Goal: Task Accomplishment & Management: Use online tool/utility

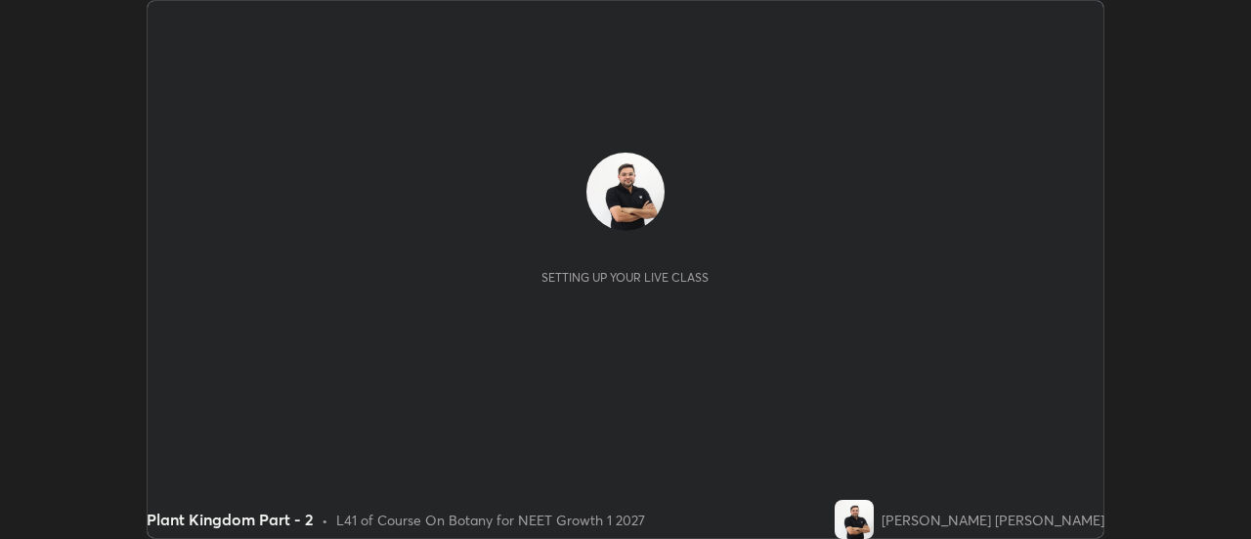
scroll to position [539, 1250]
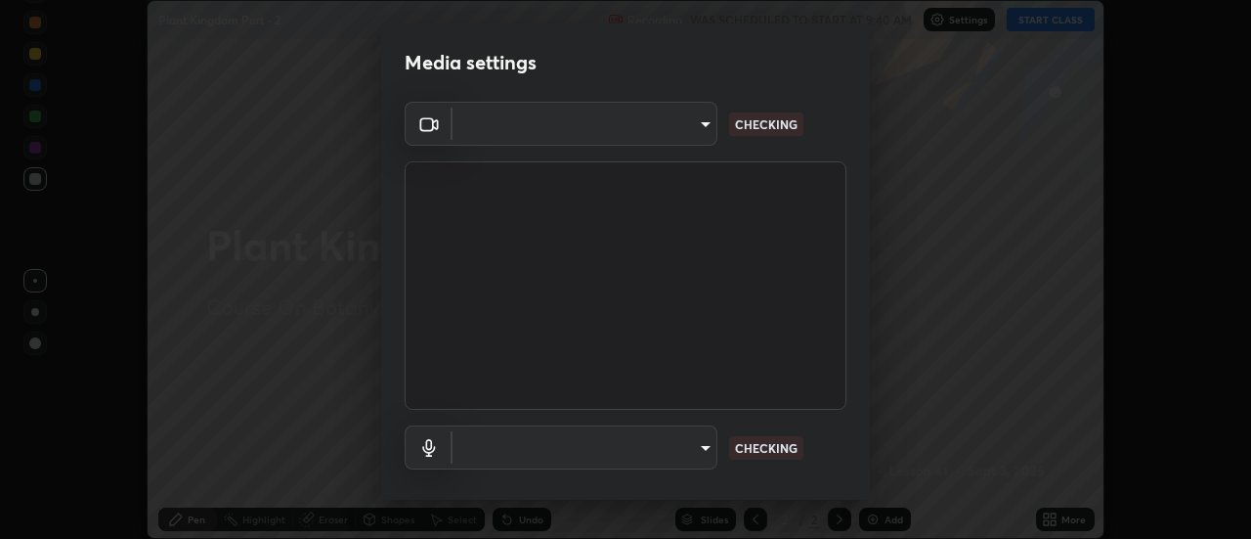
type input "f4ea8680b79eb92e15555447595460d1008e84c9b25948f1cd1a12945e44a0fe"
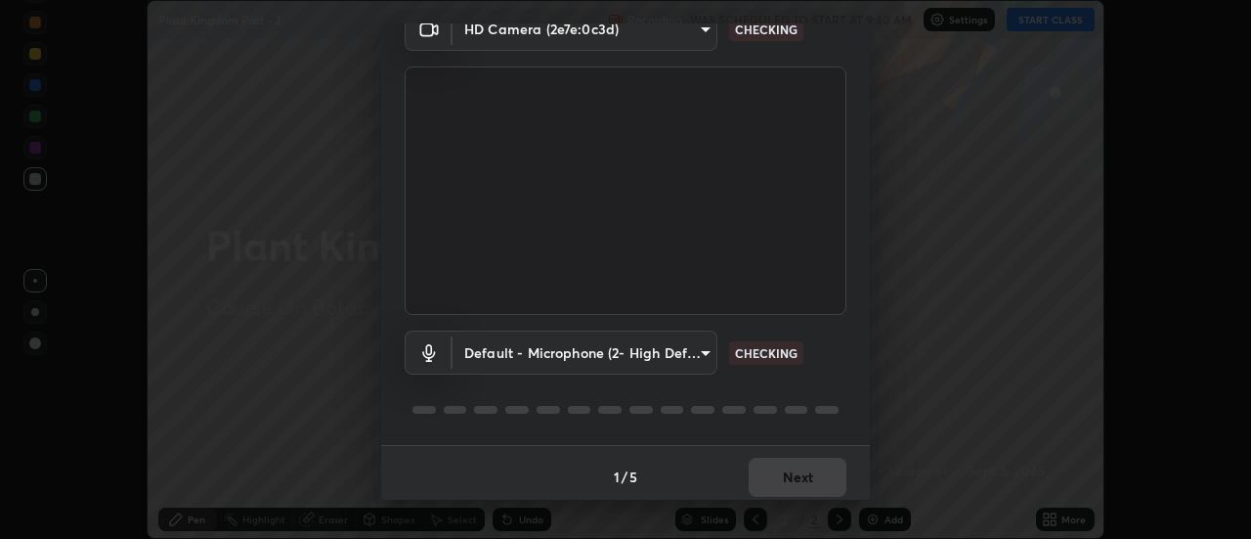
scroll to position [103, 0]
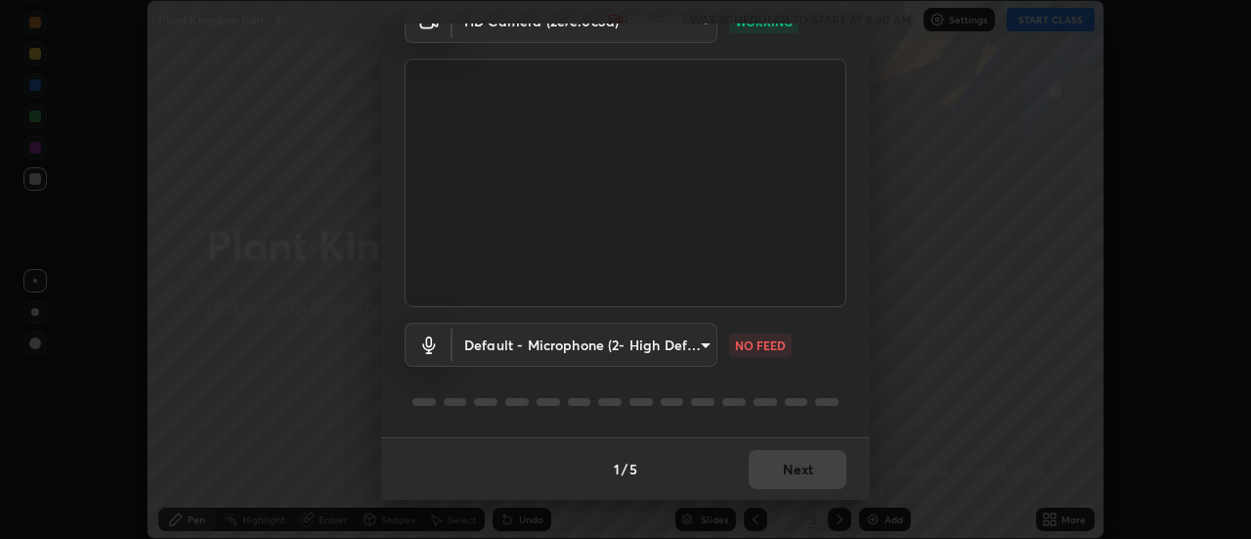
click at [691, 352] on body "Erase all Plant Kingdom Part - 2 Recording WAS SCHEDULED TO START AT 9:40 AM Se…" at bounding box center [625, 269] width 1251 height 539
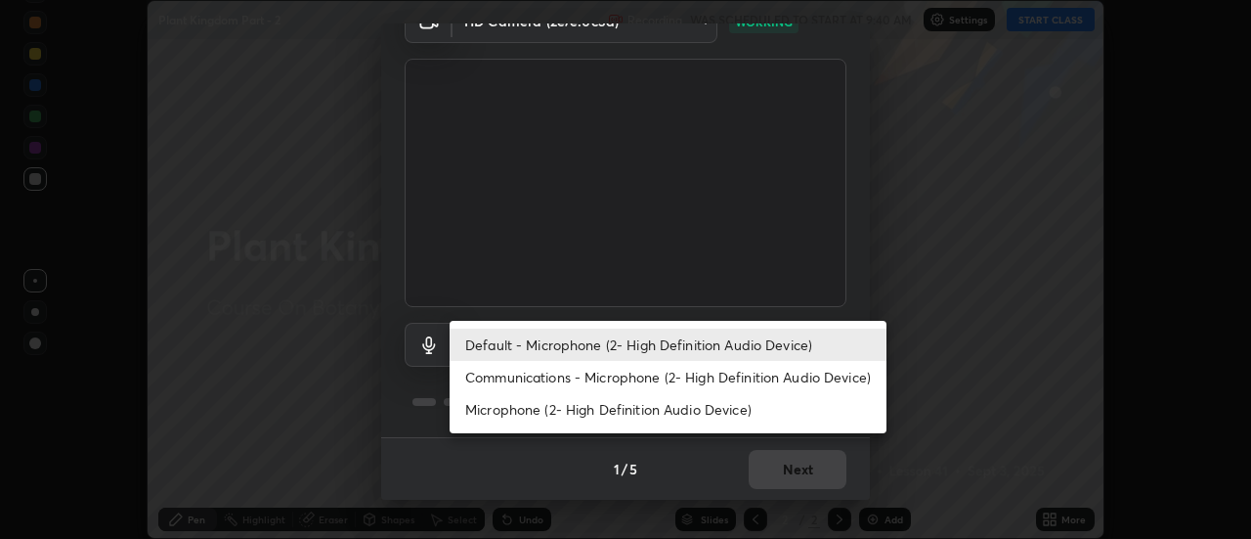
click at [669, 378] on li "Communications - Microphone (2- High Definition Audio Device)" at bounding box center [668, 377] width 437 height 32
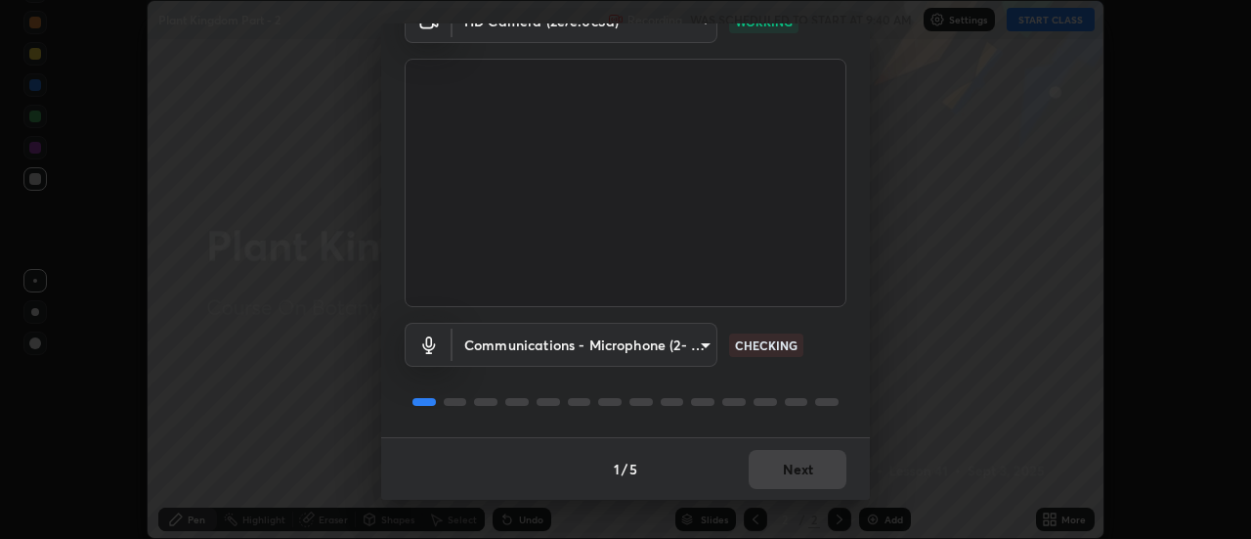
click at [674, 347] on body "Erase all Plant Kingdom Part - 2 Recording WAS SCHEDULED TO START AT 9:40 AM Se…" at bounding box center [625, 269] width 1251 height 539
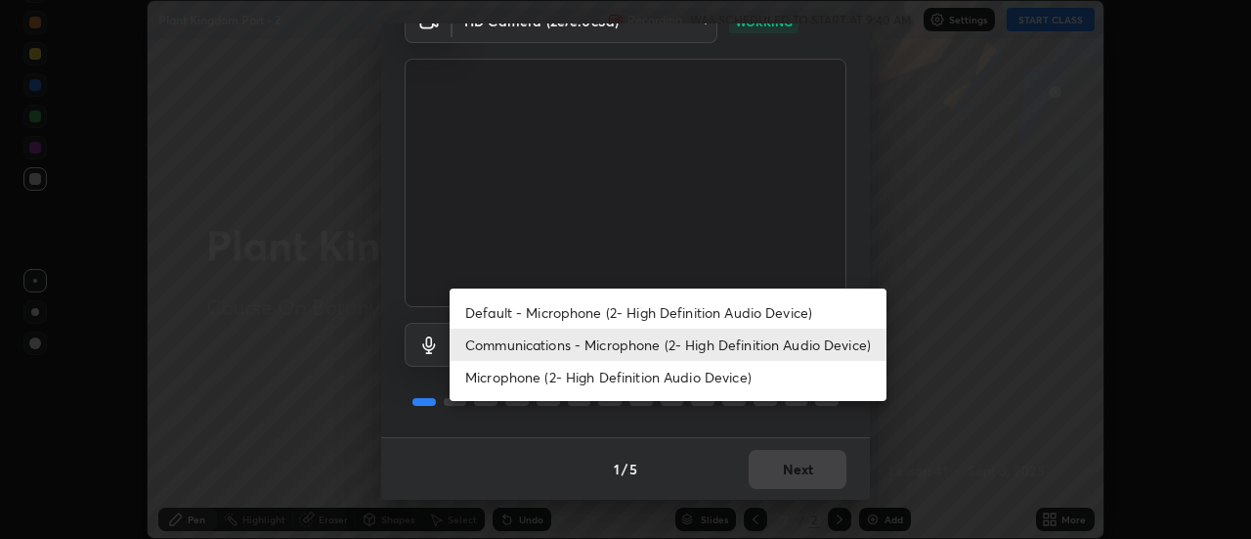
click at [696, 308] on li "Default - Microphone (2- High Definition Audio Device)" at bounding box center [668, 312] width 437 height 32
type input "default"
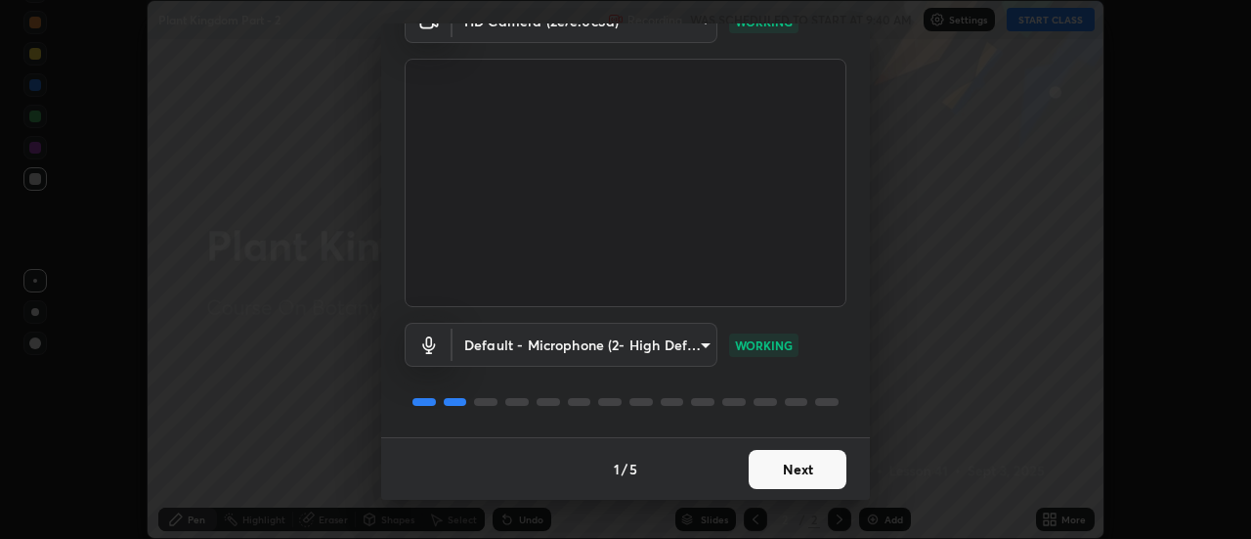
click at [797, 473] on button "Next" at bounding box center [798, 469] width 98 height 39
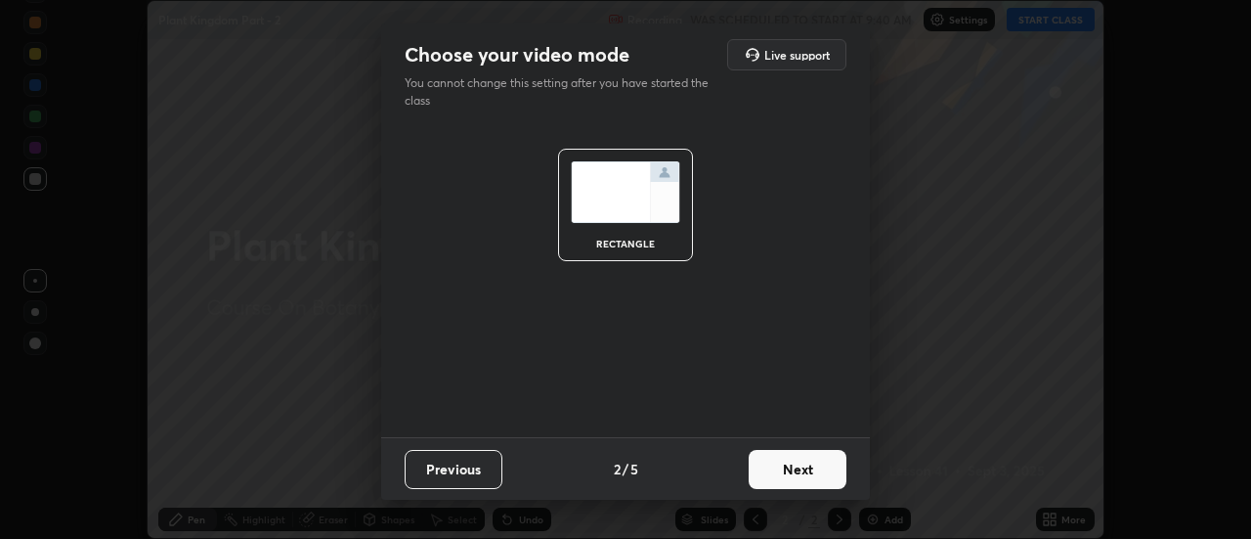
scroll to position [0, 0]
click at [793, 471] on button "Next" at bounding box center [798, 469] width 98 height 39
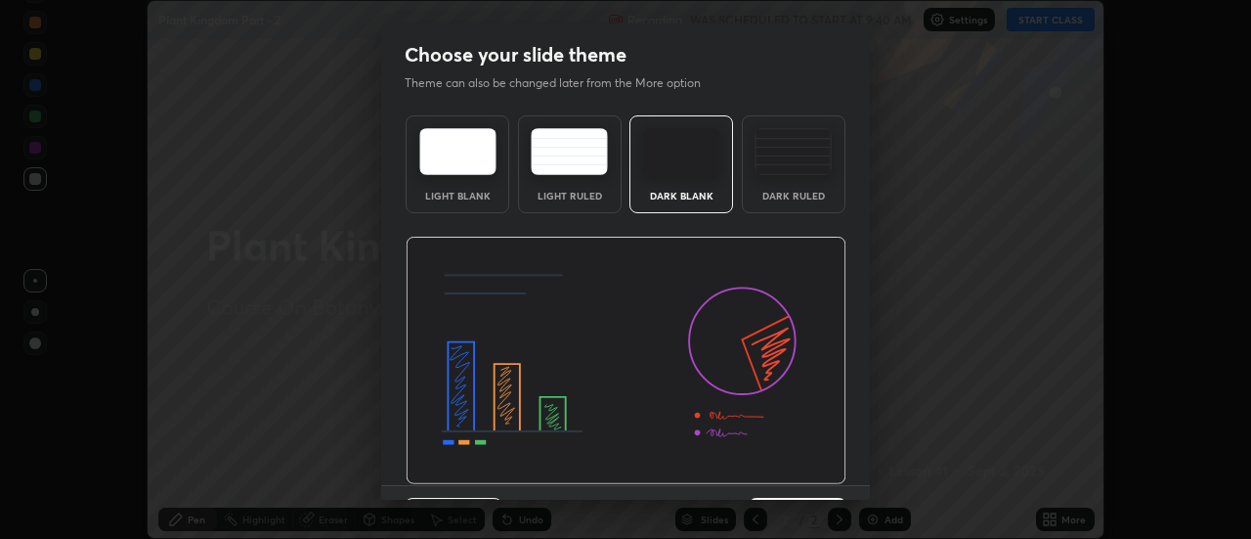
scroll to position [48, 0]
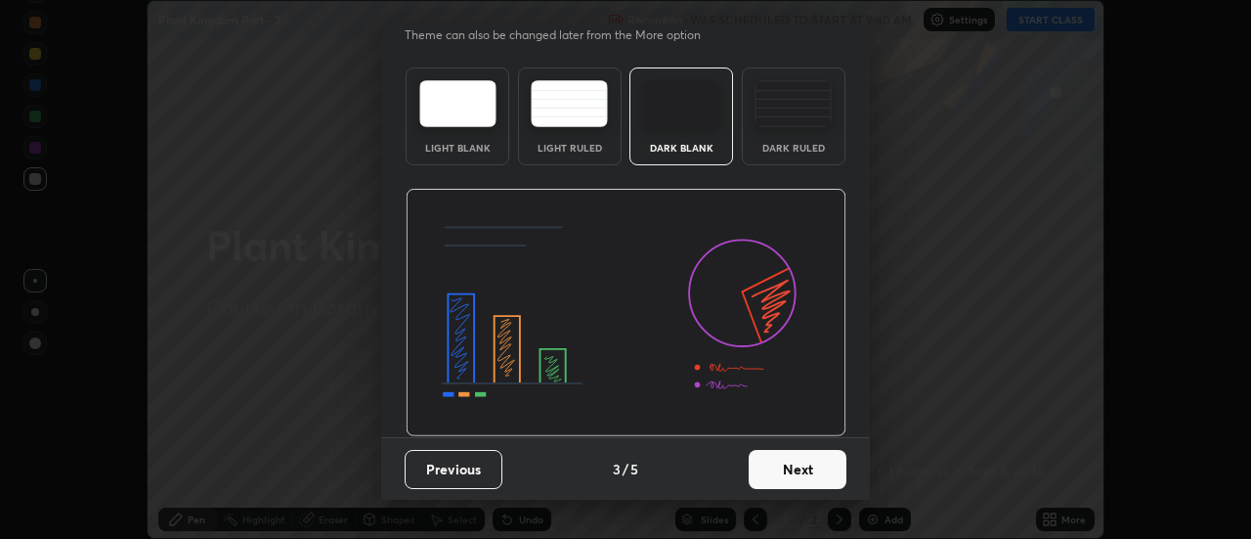
click at [782, 481] on button "Next" at bounding box center [798, 469] width 98 height 39
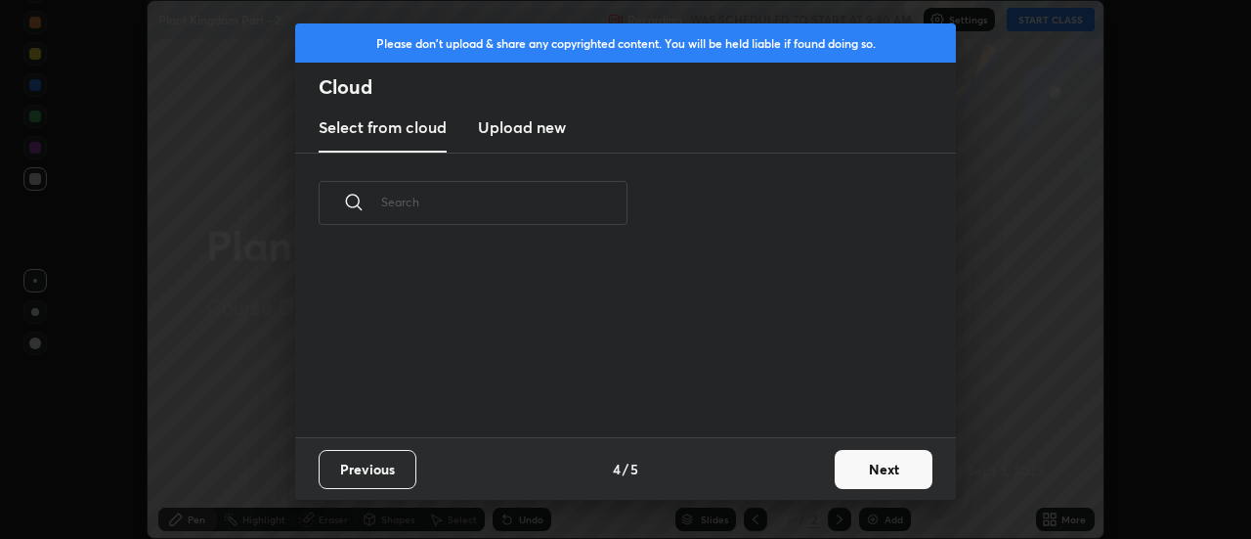
scroll to position [184, 628]
click at [868, 484] on button "Next" at bounding box center [884, 469] width 98 height 39
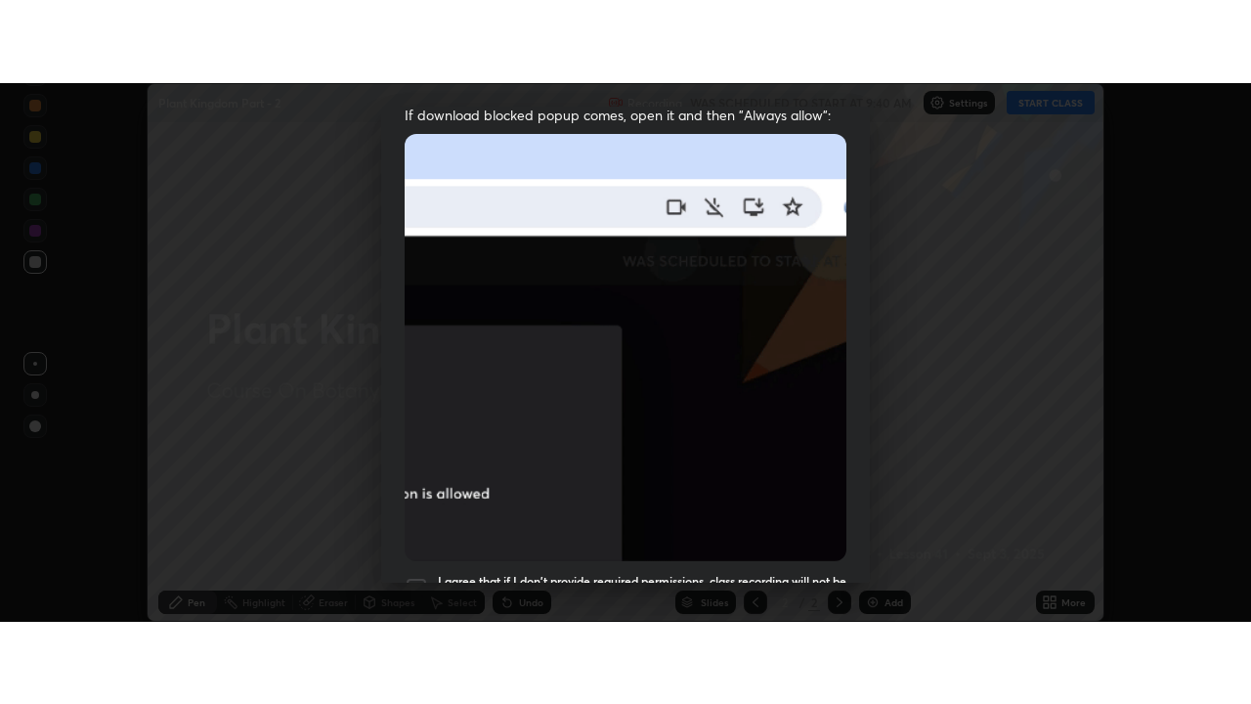
scroll to position [501, 0]
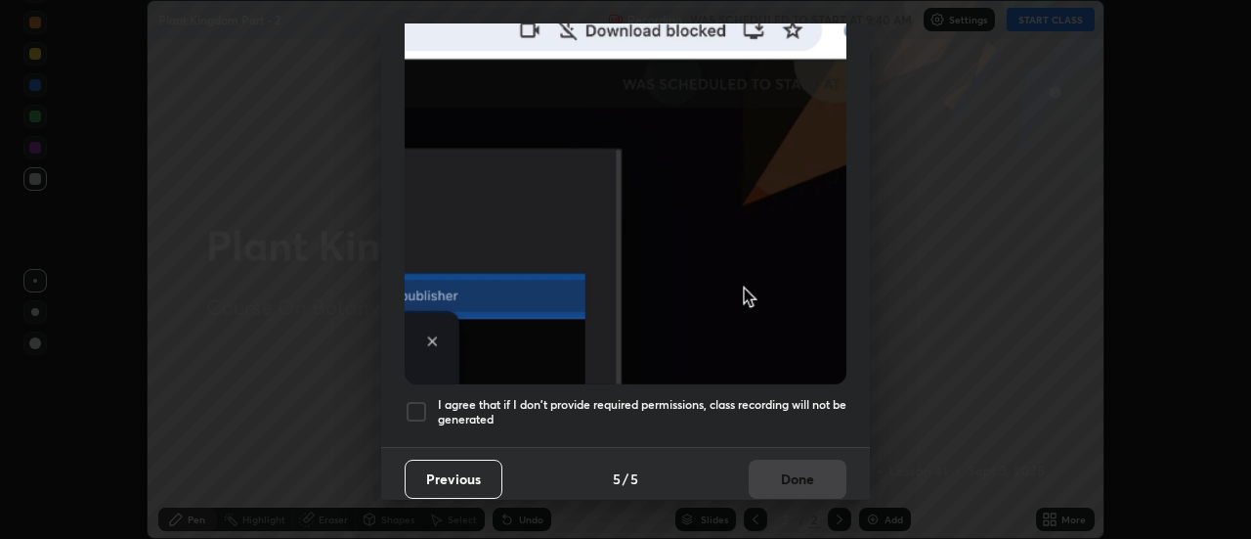
click at [422, 401] on div at bounding box center [416, 411] width 23 height 23
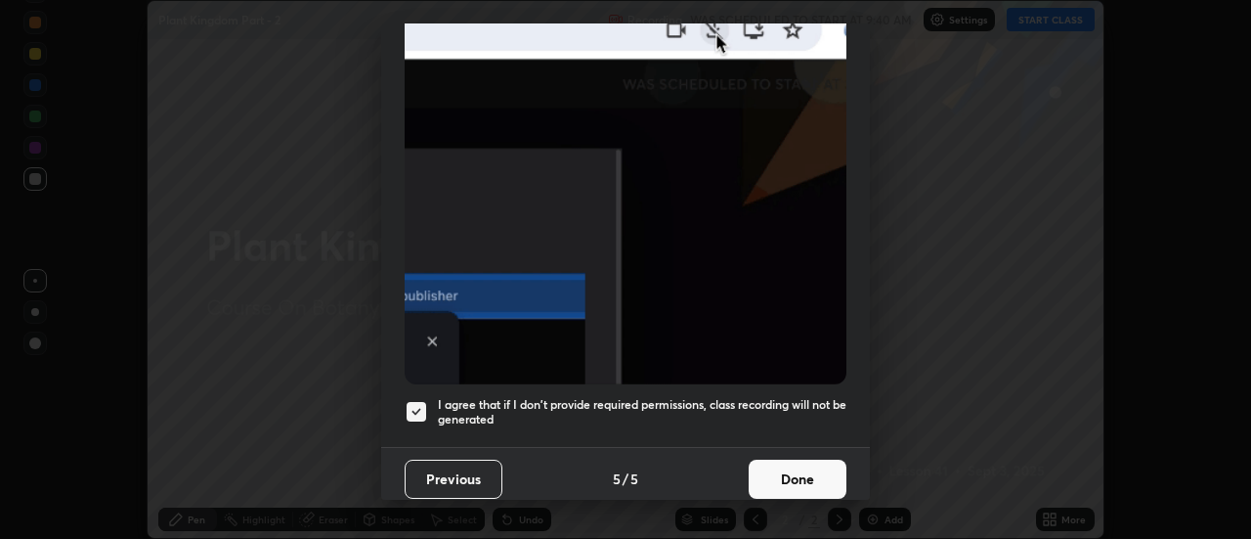
click at [793, 471] on button "Done" at bounding box center [798, 478] width 98 height 39
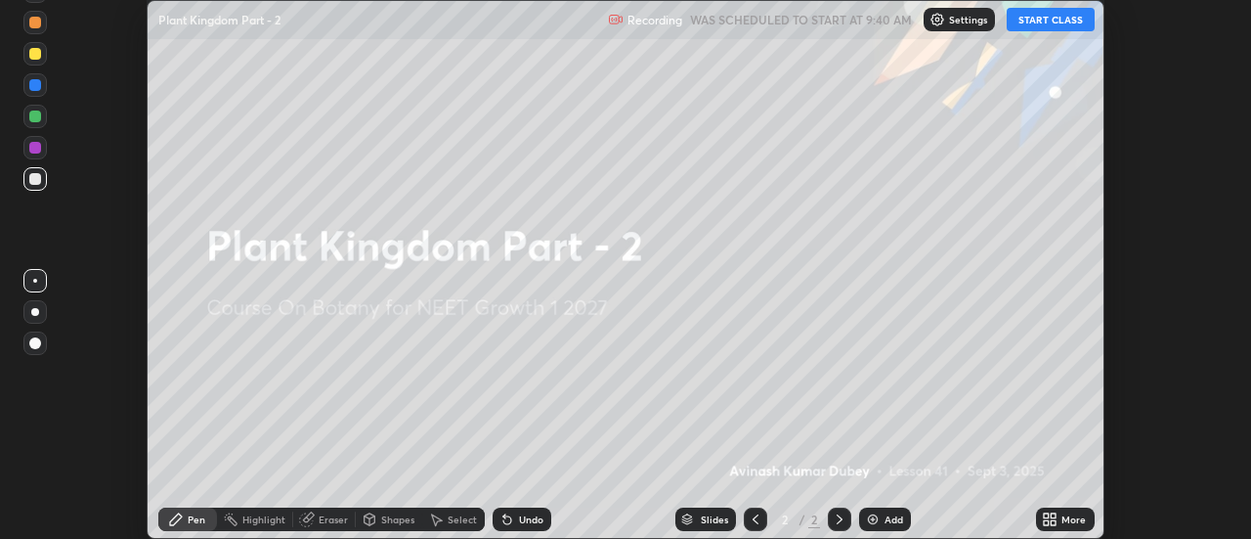
click at [1050, 23] on button "START CLASS" at bounding box center [1051, 19] width 88 height 23
click at [1054, 522] on icon at bounding box center [1054, 522] width 5 height 5
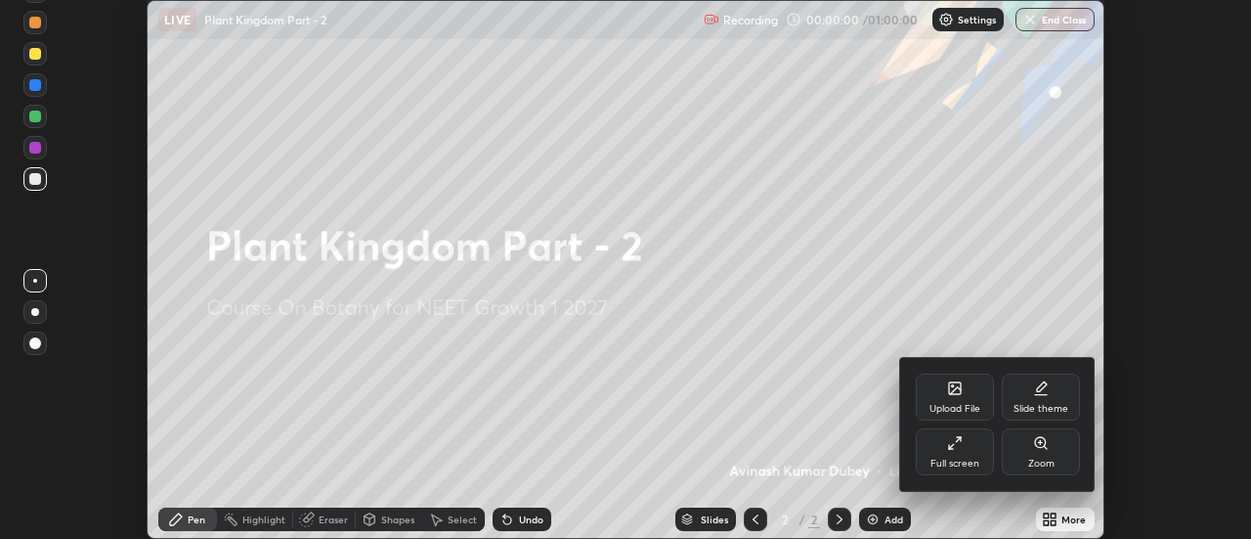
click at [960, 455] on div "Full screen" at bounding box center [955, 451] width 78 height 47
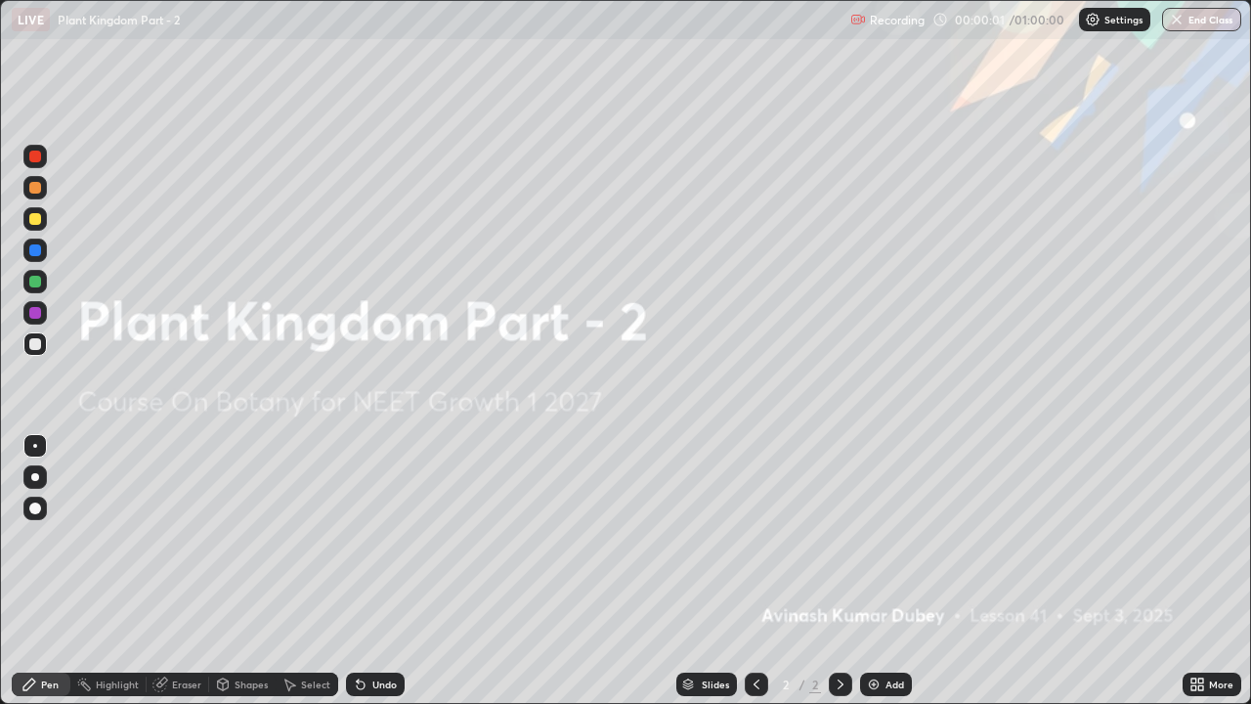
scroll to position [704, 1251]
click at [886, 538] on div "Add" at bounding box center [895, 684] width 19 height 10
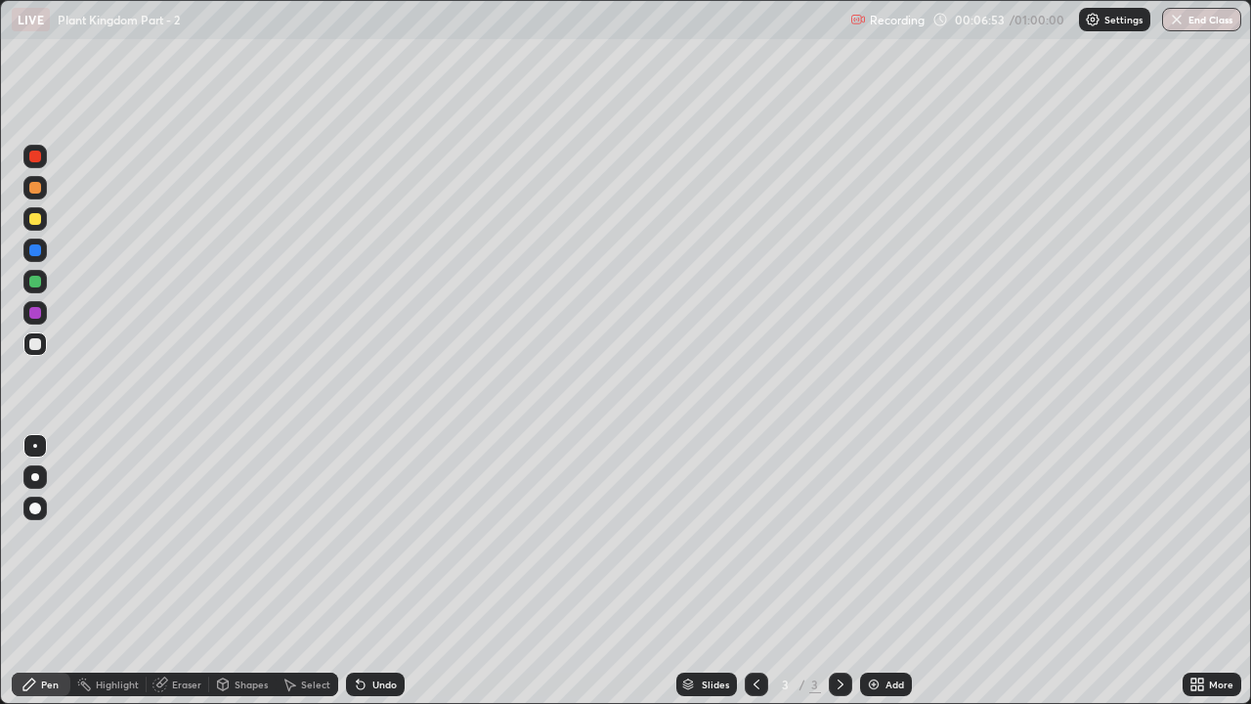
click at [35, 154] on div at bounding box center [35, 157] width 12 height 12
click at [194, 538] on div "Eraser" at bounding box center [186, 684] width 29 height 10
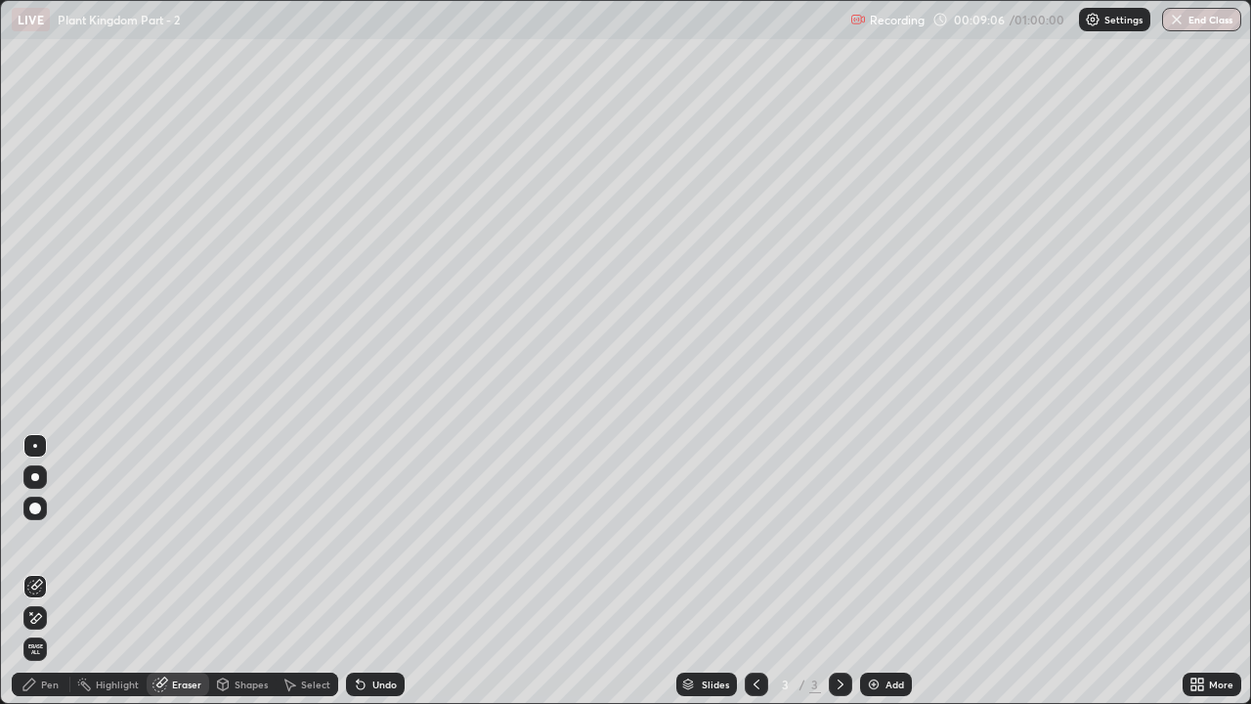
click at [35, 538] on span "Erase all" at bounding box center [35, 649] width 22 height 12
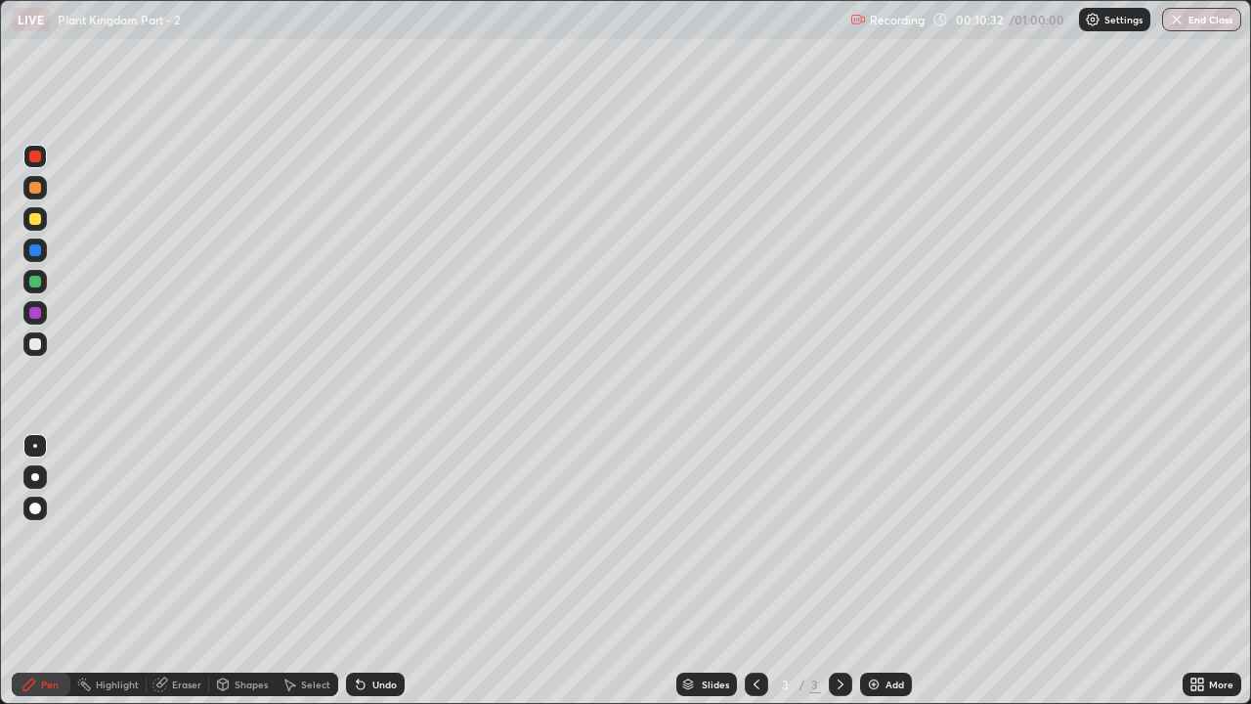
click at [186, 538] on div "Eraser" at bounding box center [186, 684] width 29 height 10
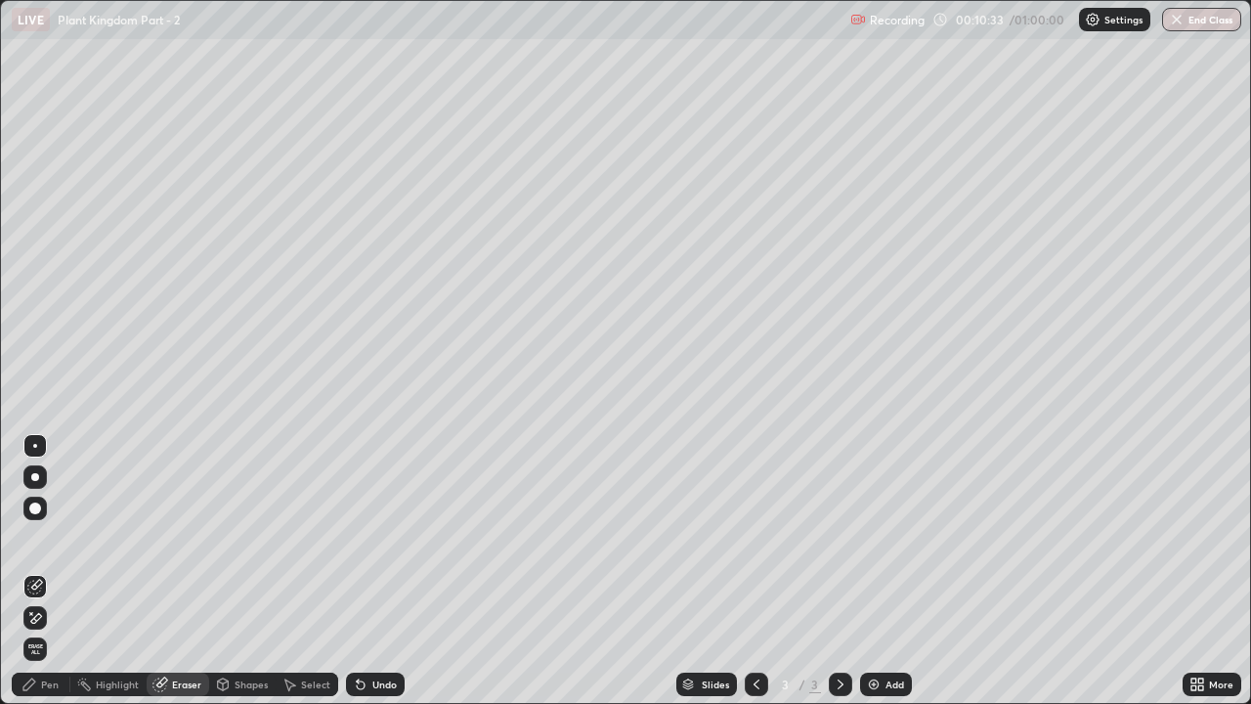
click at [37, 538] on span "Erase all" at bounding box center [35, 649] width 22 height 12
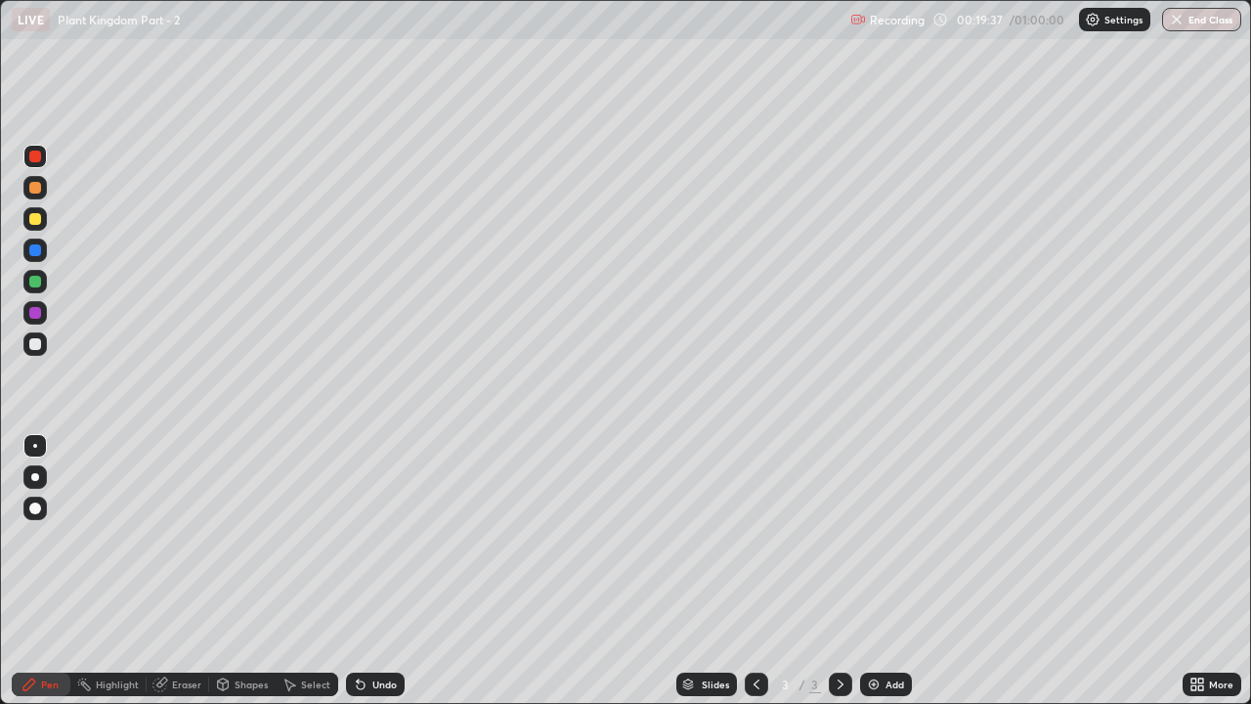
click at [35, 252] on div at bounding box center [35, 250] width 12 height 12
click at [34, 157] on div at bounding box center [35, 157] width 12 height 12
click at [33, 223] on div at bounding box center [35, 219] width 12 height 12
click at [185, 538] on div "Eraser" at bounding box center [186, 684] width 29 height 10
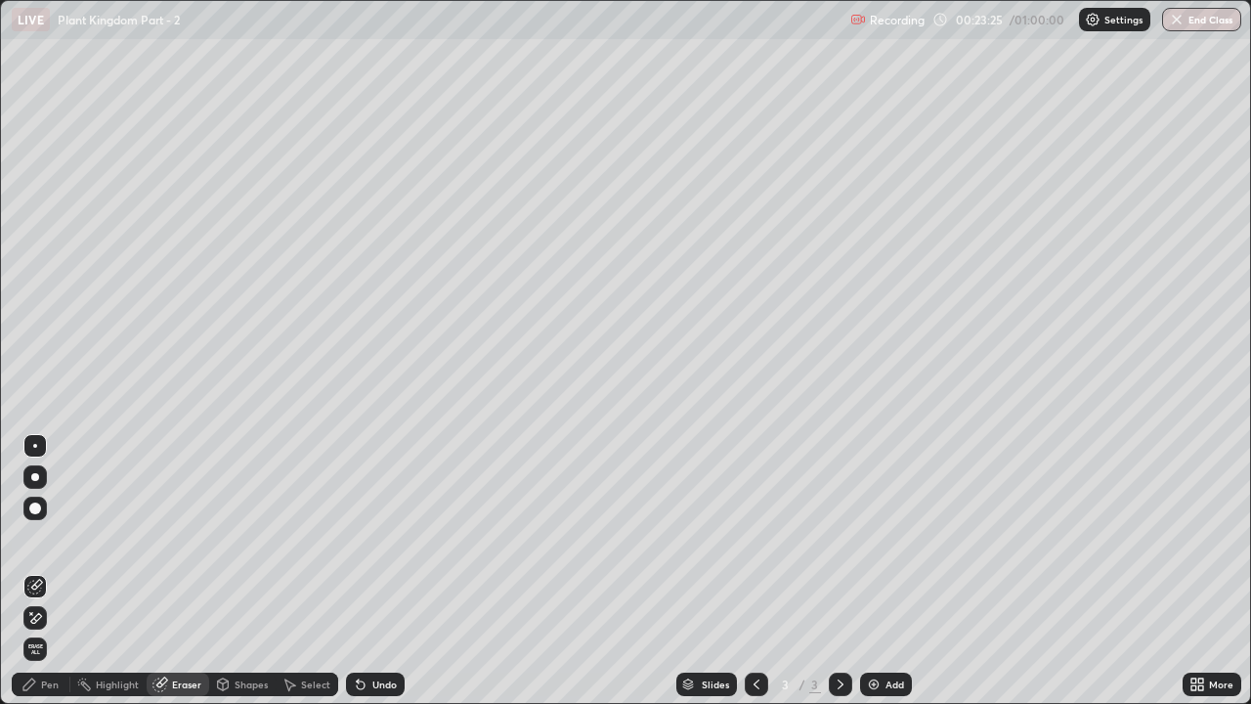
click at [37, 538] on span "Erase all" at bounding box center [35, 649] width 22 height 12
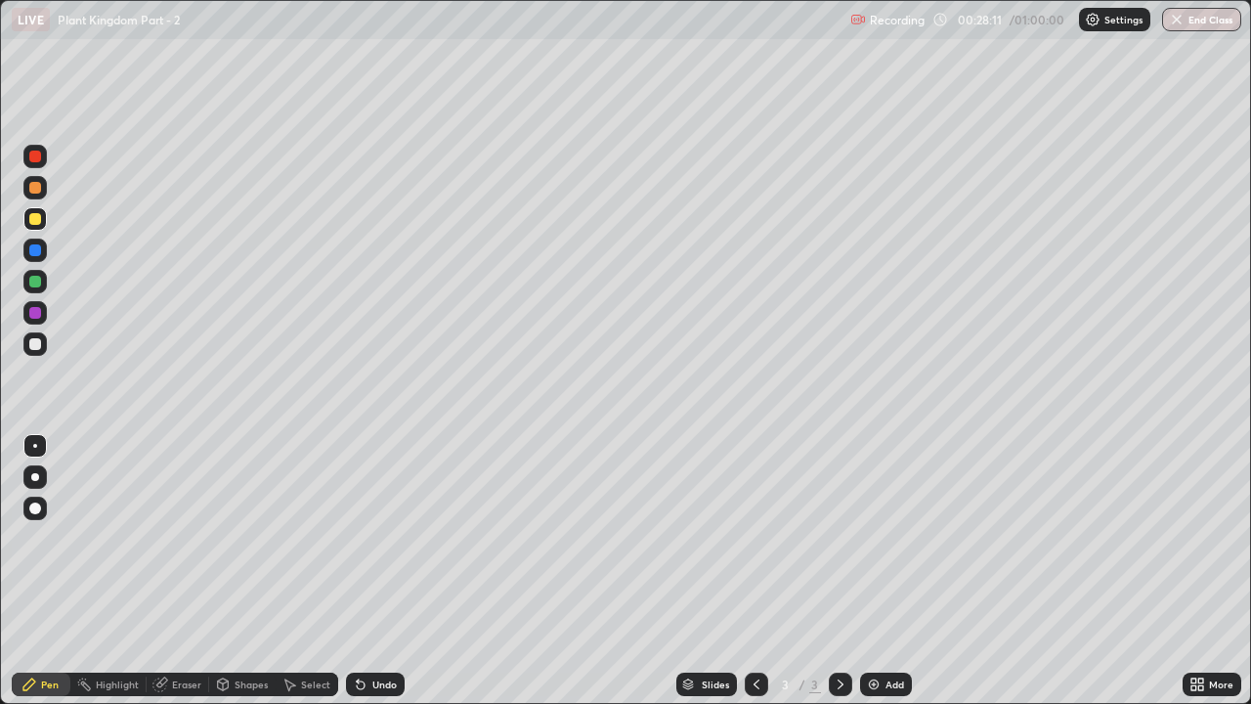
click at [182, 538] on div "Eraser" at bounding box center [186, 684] width 29 height 10
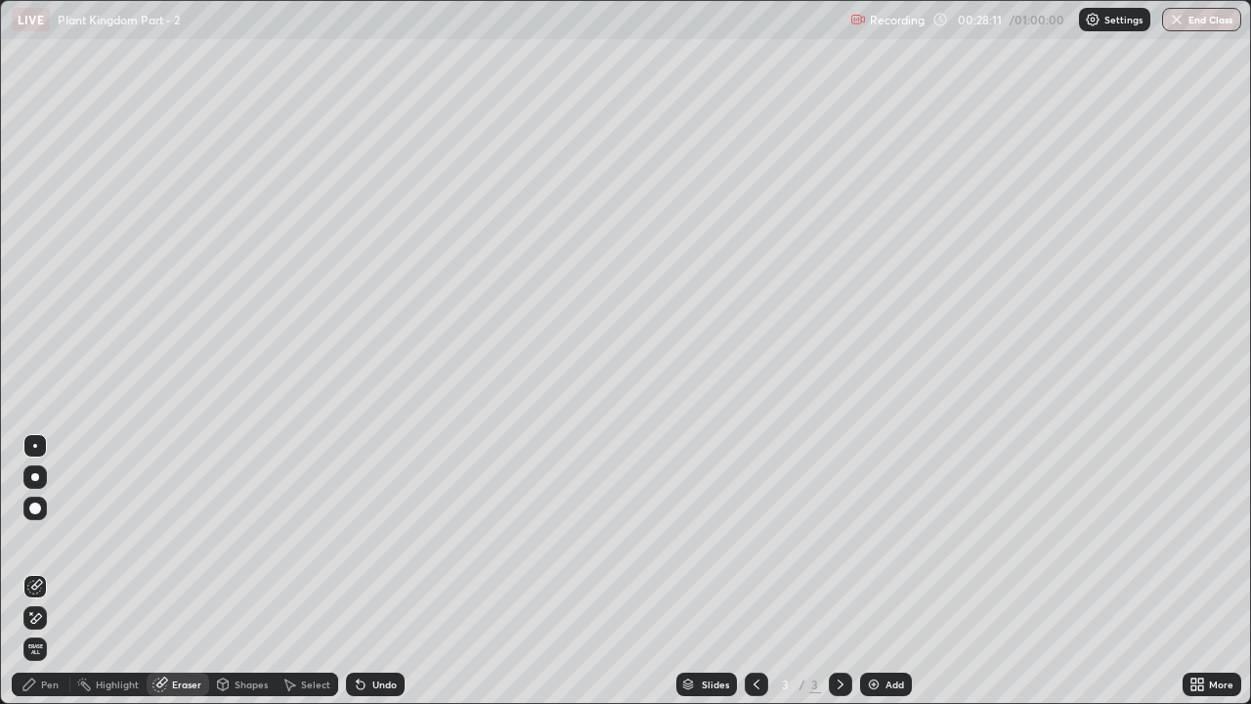
click at [36, 538] on span "Erase all" at bounding box center [35, 649] width 22 height 12
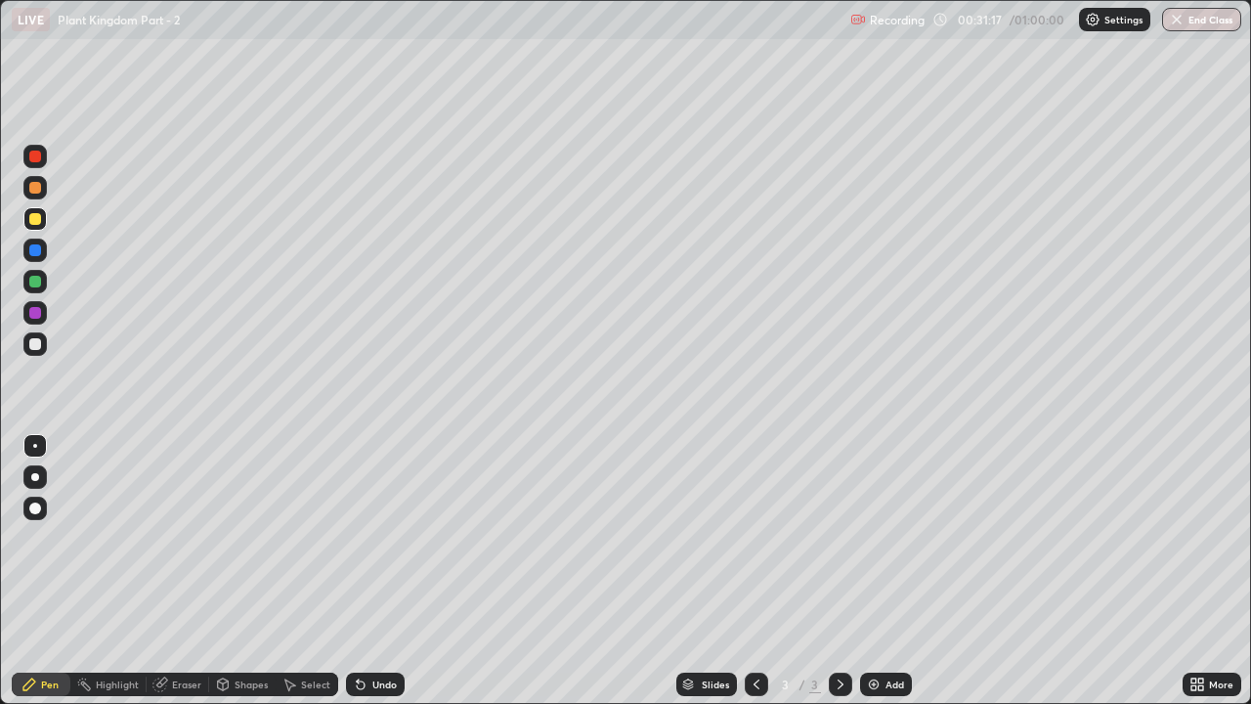
click at [179, 538] on div "Eraser" at bounding box center [178, 684] width 63 height 23
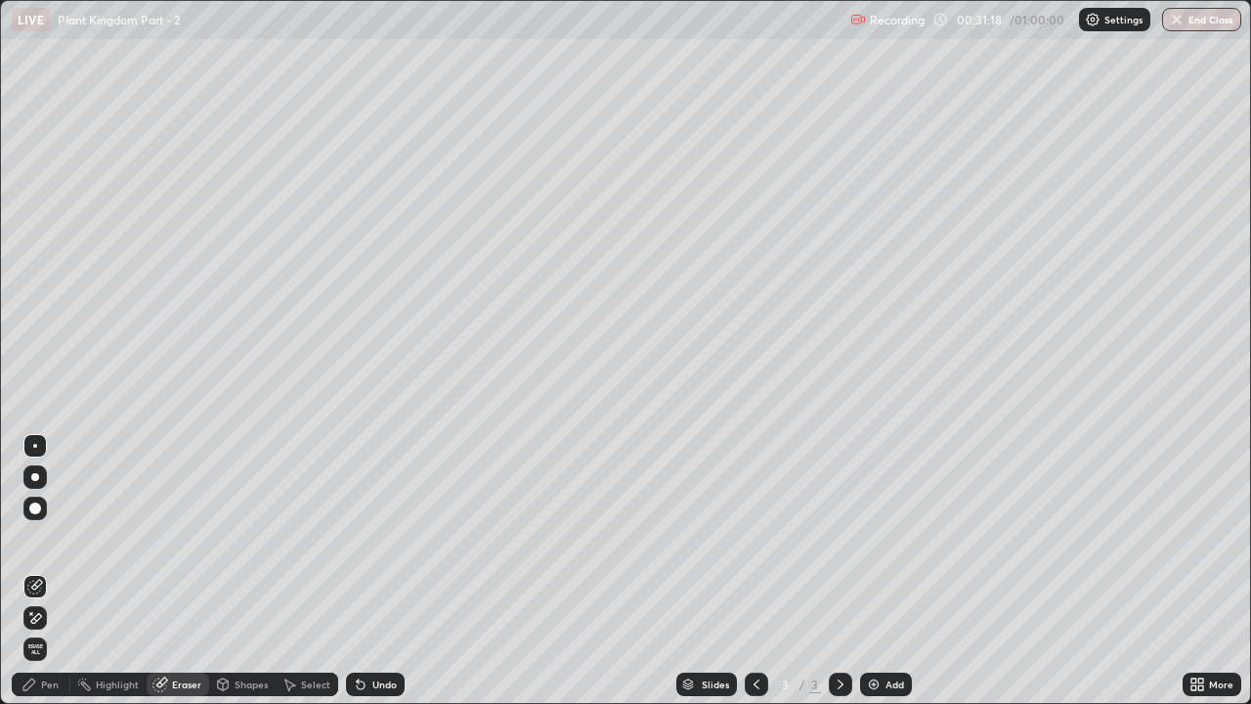
click at [44, 538] on div "Erase all" at bounding box center [34, 648] width 23 height 31
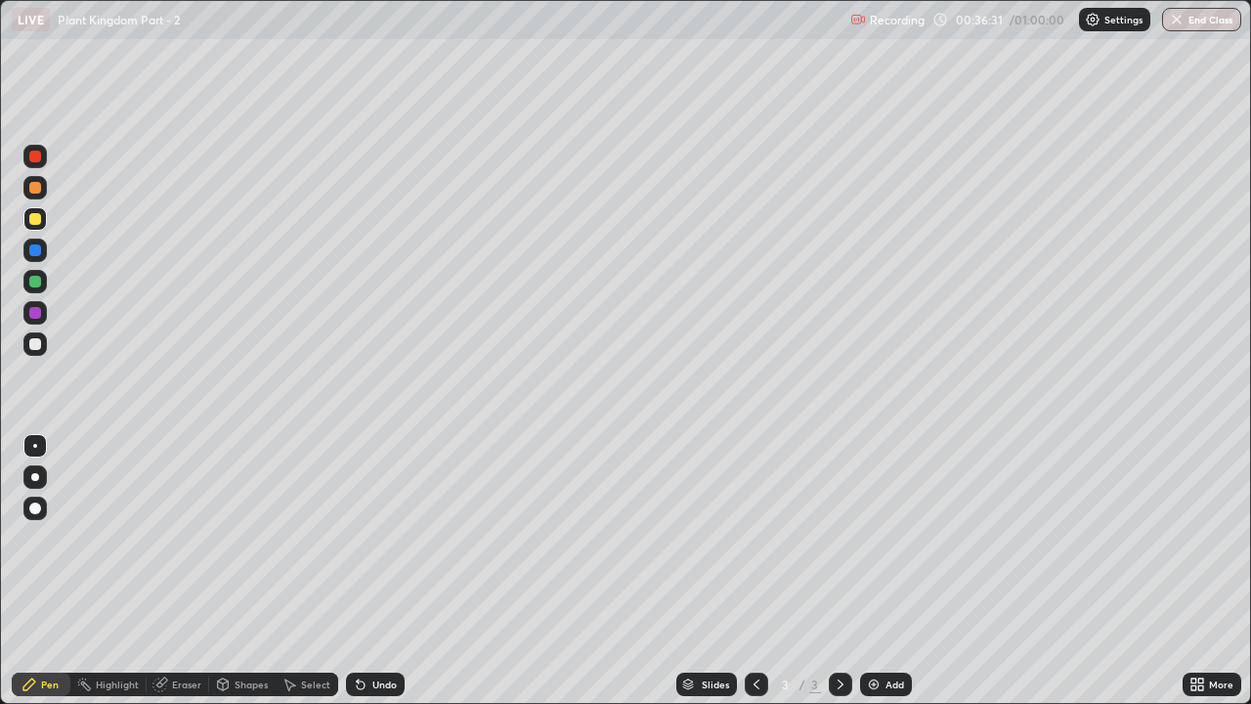
click at [192, 538] on div "Eraser" at bounding box center [186, 684] width 29 height 10
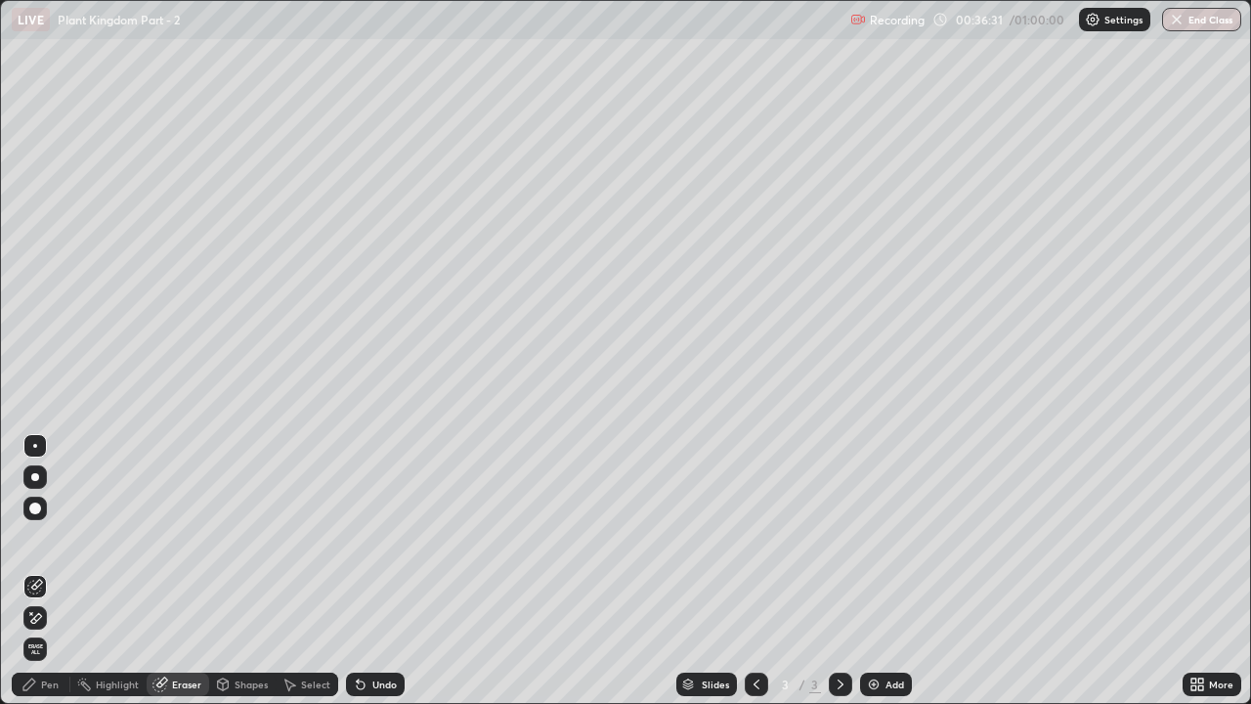
click at [35, 538] on span "Erase all" at bounding box center [35, 649] width 22 height 12
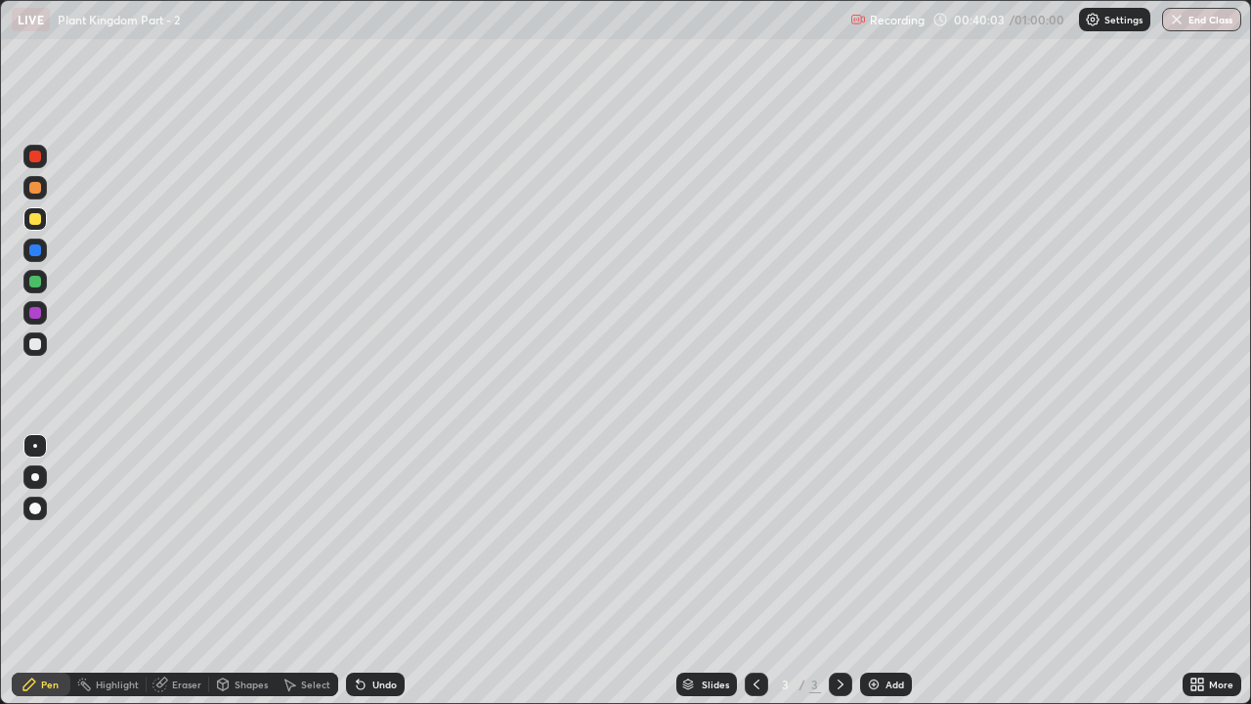
click at [35, 313] on div at bounding box center [35, 313] width 12 height 12
click at [37, 252] on div at bounding box center [35, 250] width 12 height 12
click at [166, 538] on icon at bounding box center [160, 684] width 16 height 16
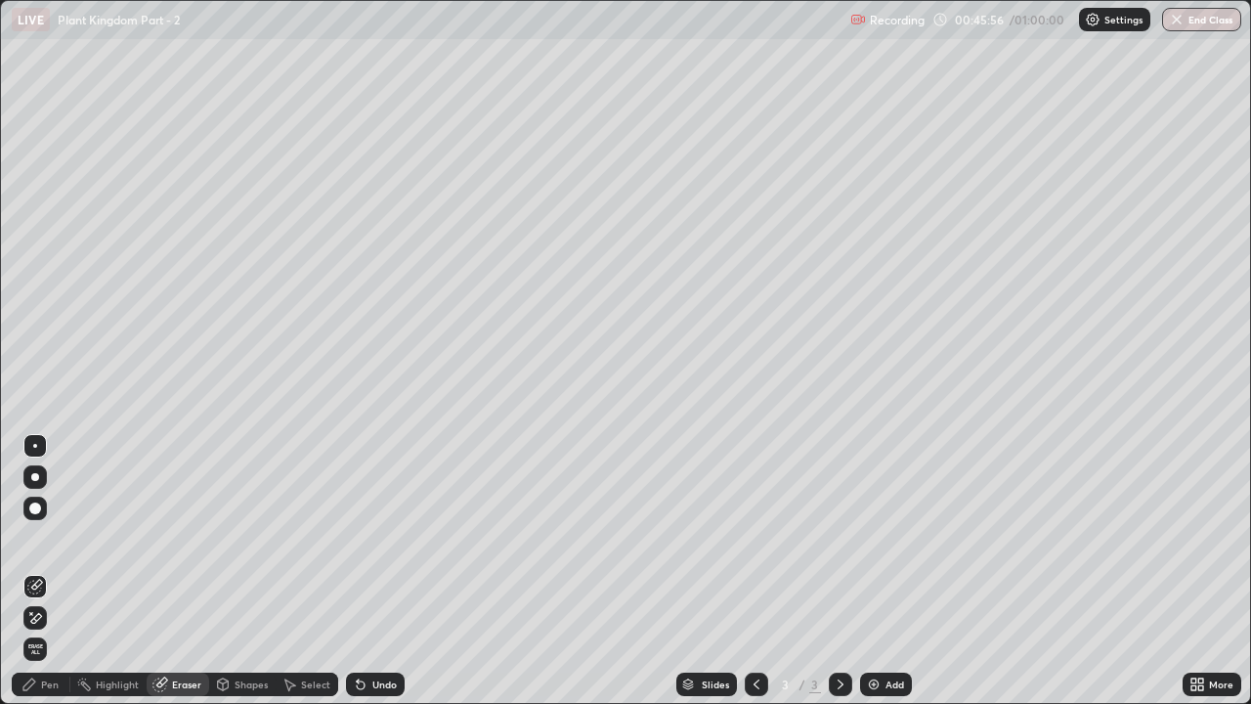
click at [34, 538] on icon at bounding box center [35, 618] width 16 height 17
click at [44, 538] on div "Pen" at bounding box center [50, 684] width 18 height 10
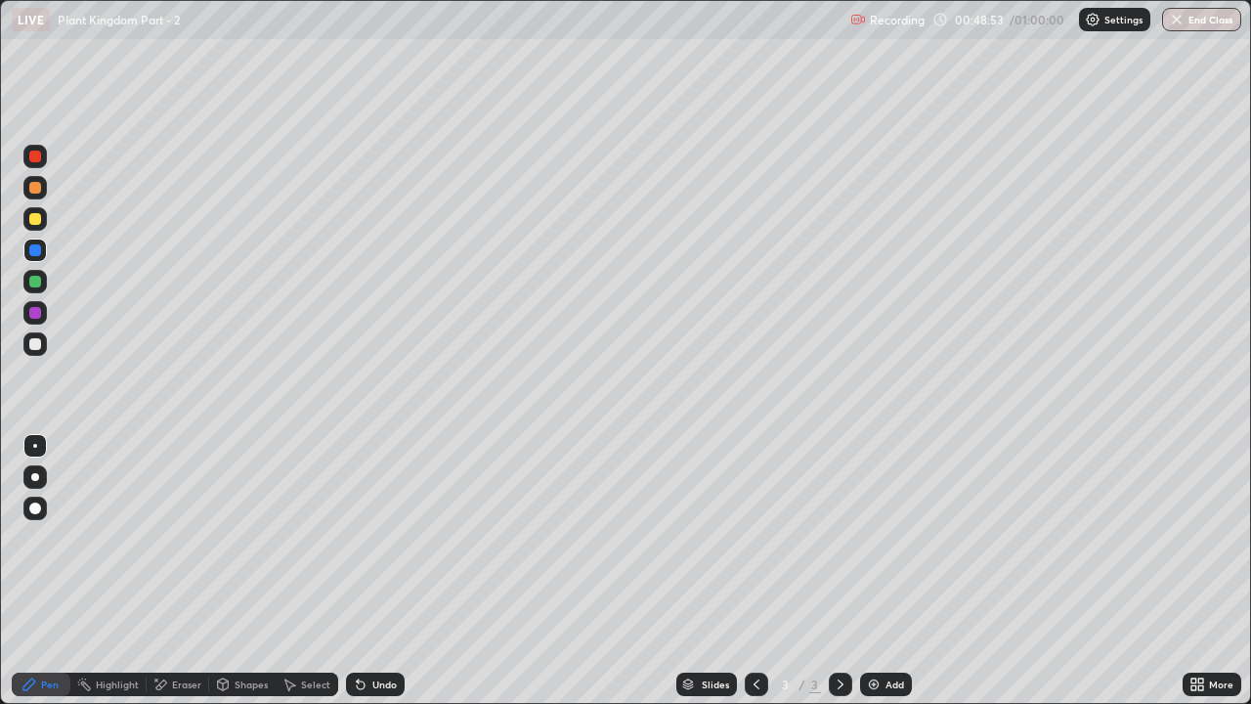
click at [31, 219] on div at bounding box center [35, 219] width 12 height 12
click at [39, 160] on div at bounding box center [35, 157] width 12 height 12
click at [189, 538] on div "Eraser" at bounding box center [186, 684] width 29 height 10
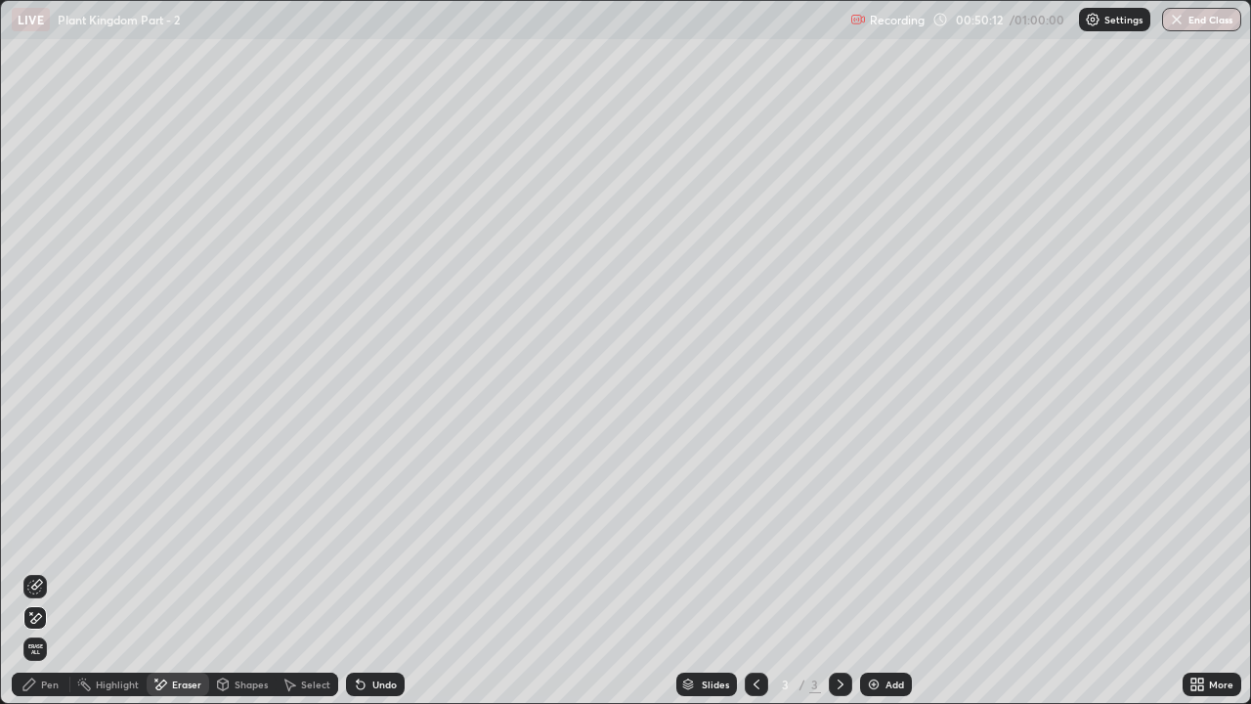
click at [39, 538] on span "Erase all" at bounding box center [35, 649] width 22 height 12
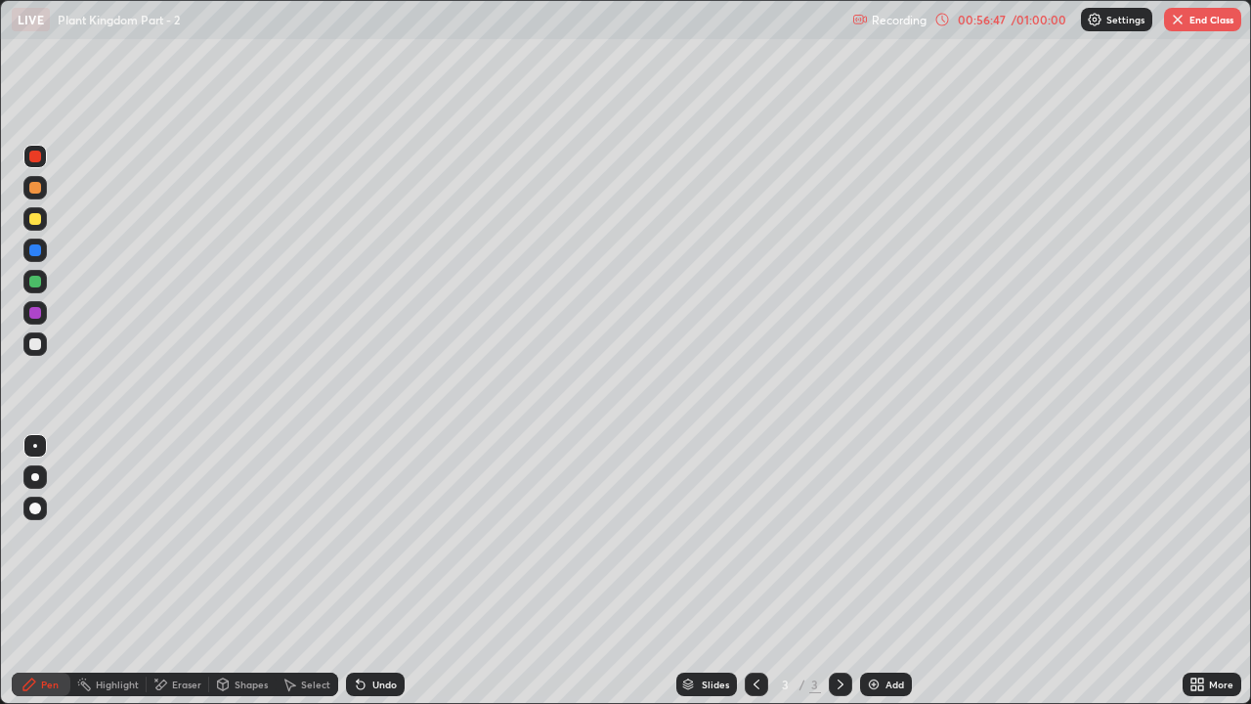
click at [165, 538] on div "Eraser" at bounding box center [178, 684] width 63 height 23
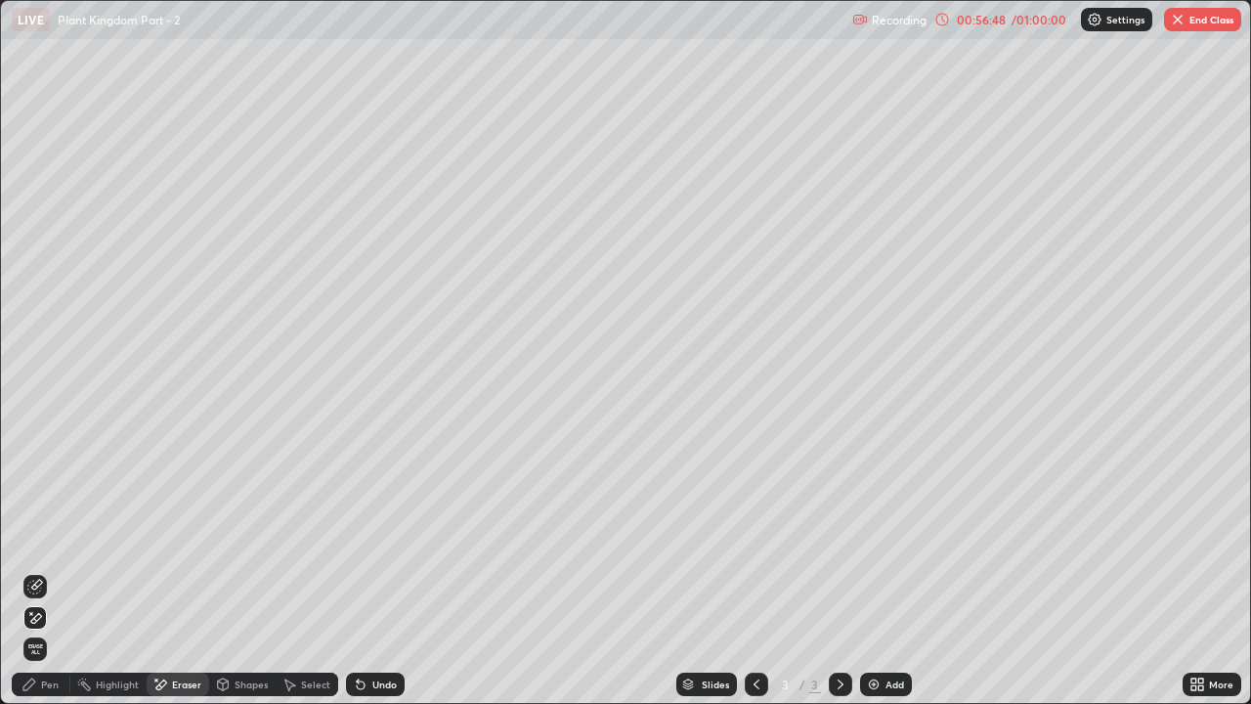
click at [36, 538] on span "Erase all" at bounding box center [35, 649] width 22 height 12
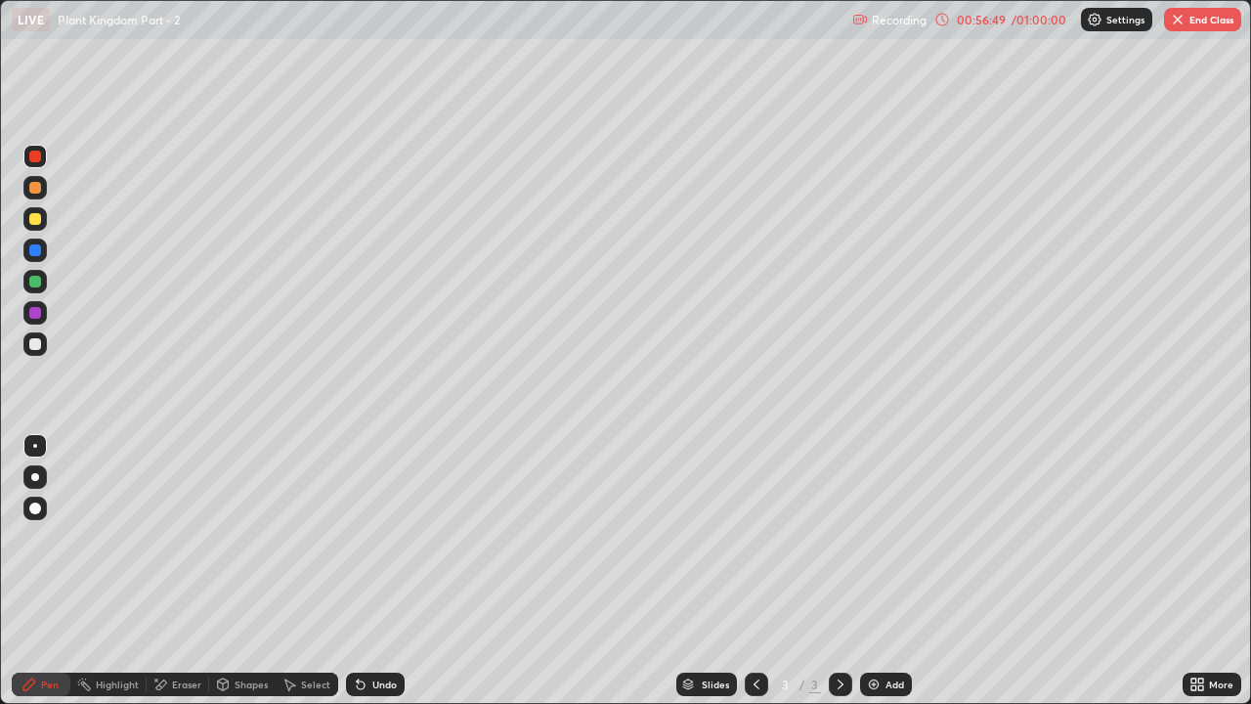
click at [235, 538] on div "Shapes" at bounding box center [251, 684] width 33 height 10
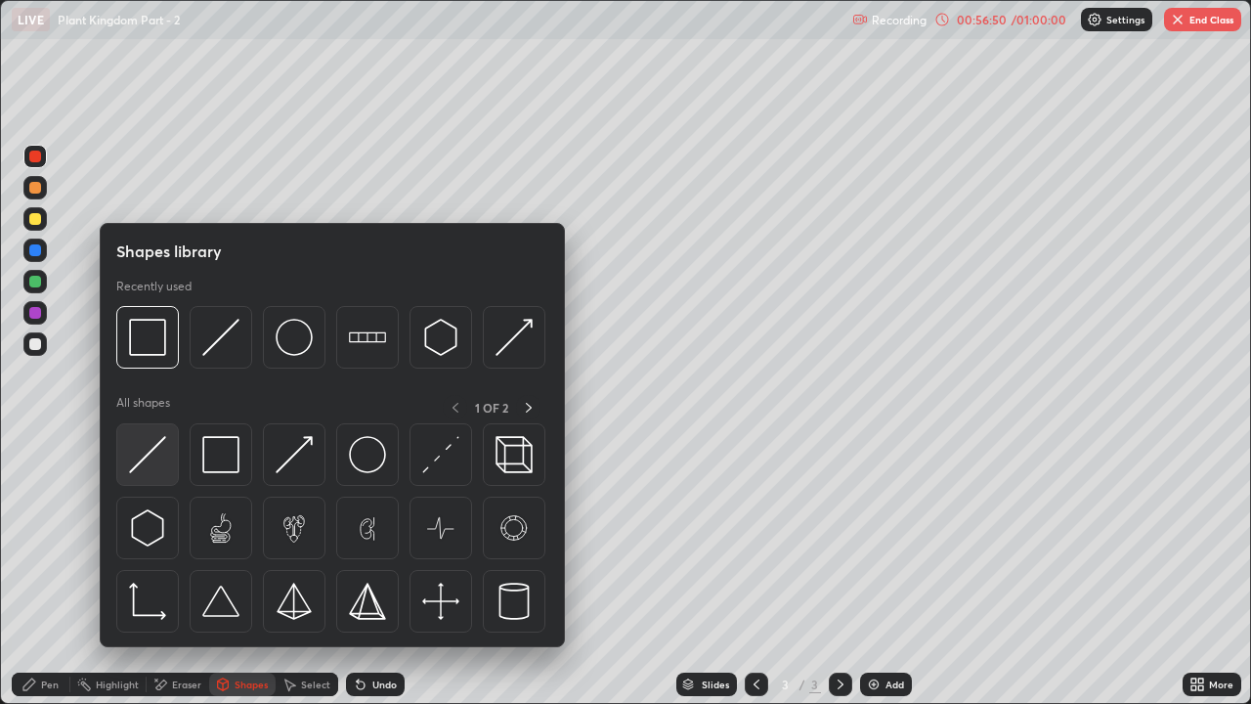
click at [150, 461] on img at bounding box center [147, 454] width 37 height 37
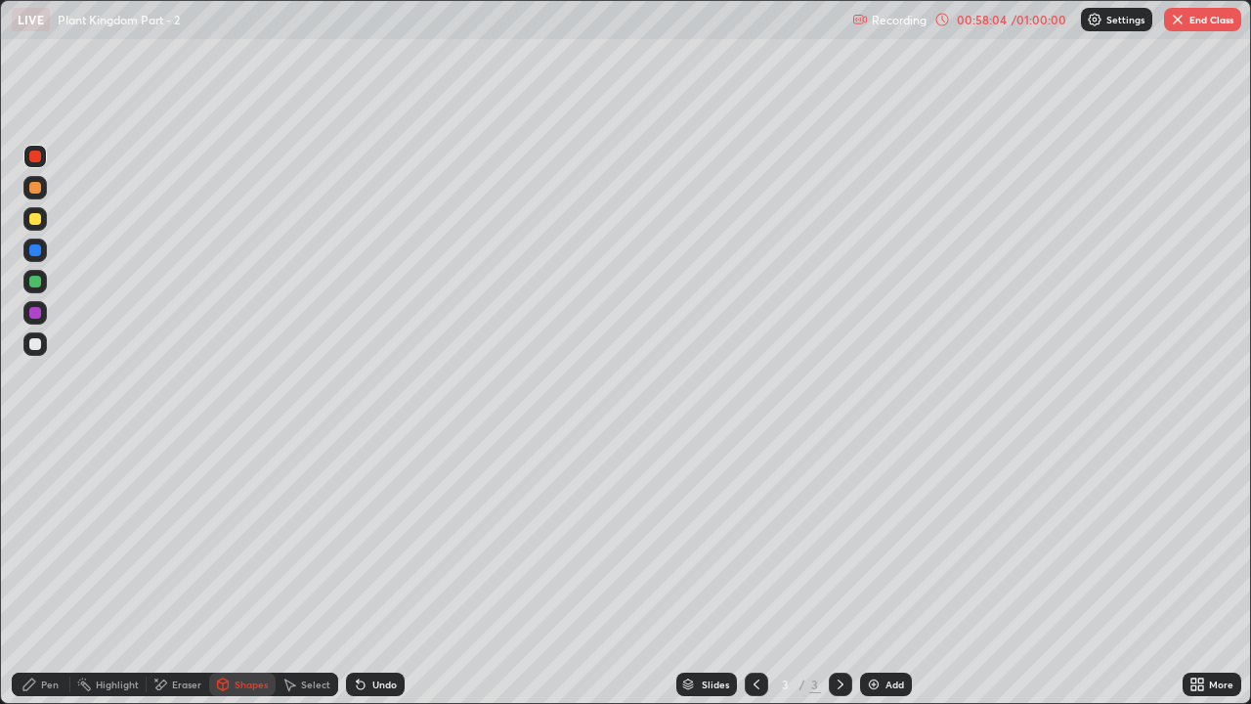
click at [47, 538] on div "Pen" at bounding box center [50, 684] width 18 height 10
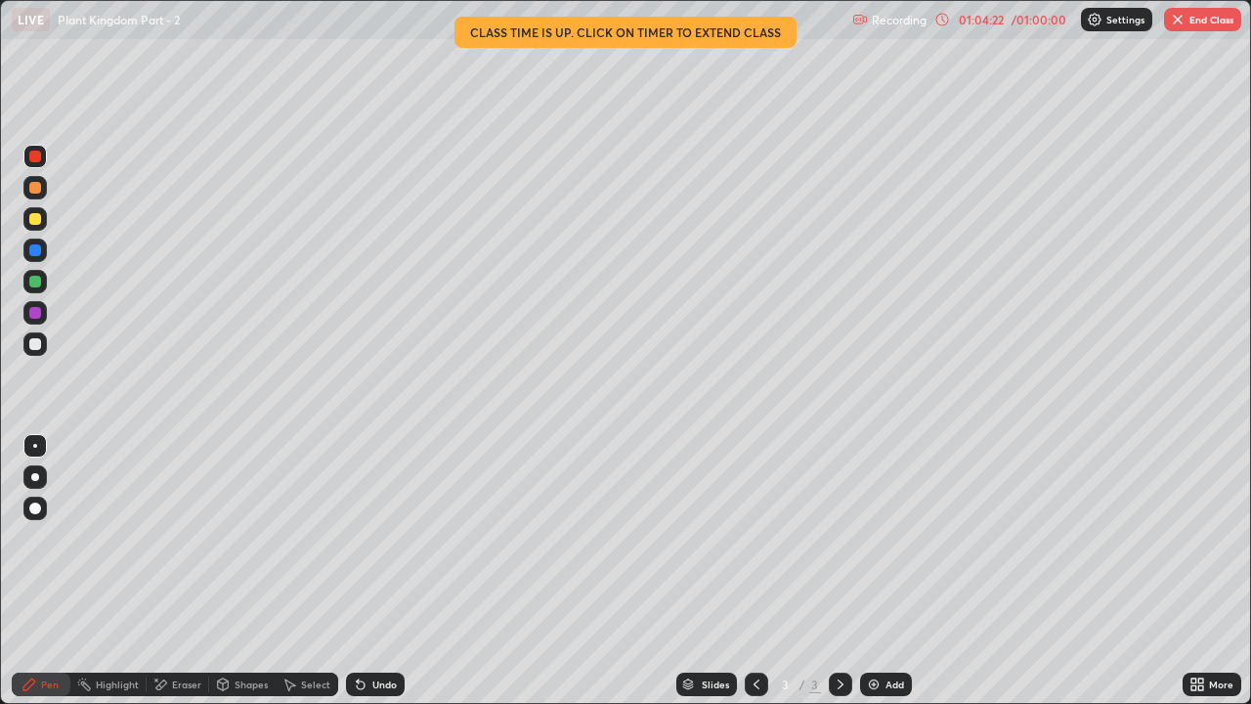
click at [179, 538] on div "Eraser" at bounding box center [186, 684] width 29 height 10
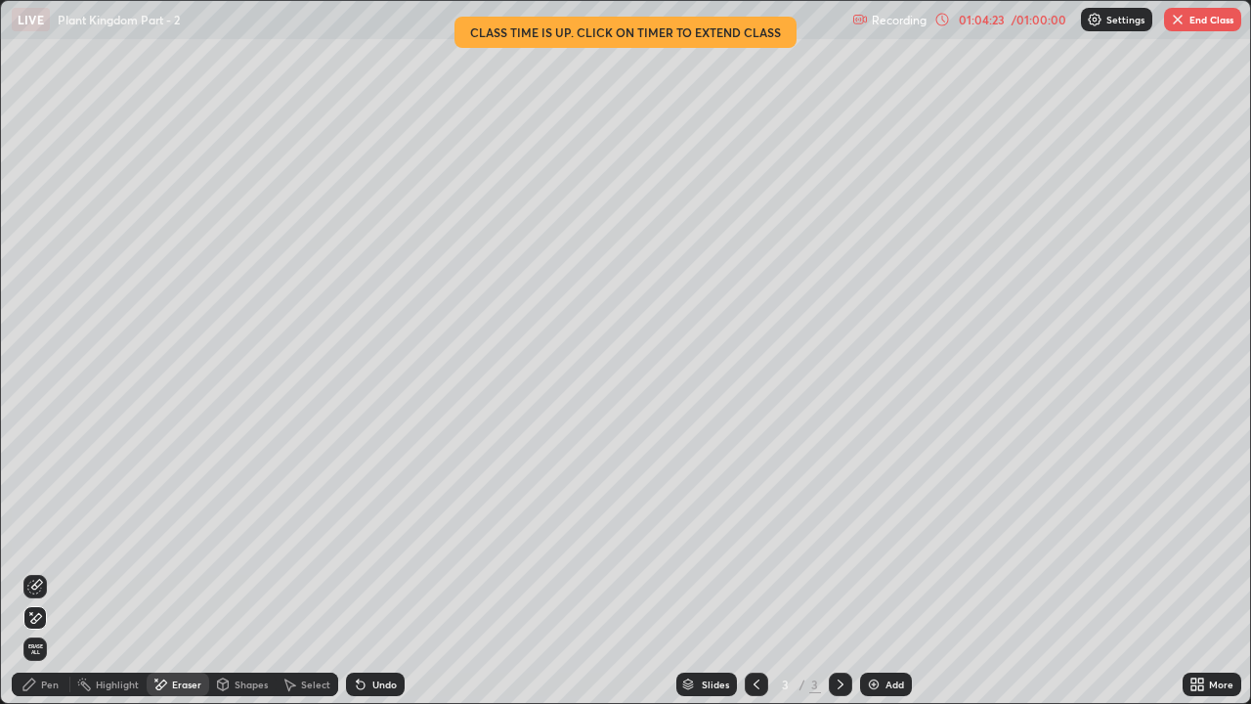
click at [35, 538] on span "Erase all" at bounding box center [35, 649] width 22 height 12
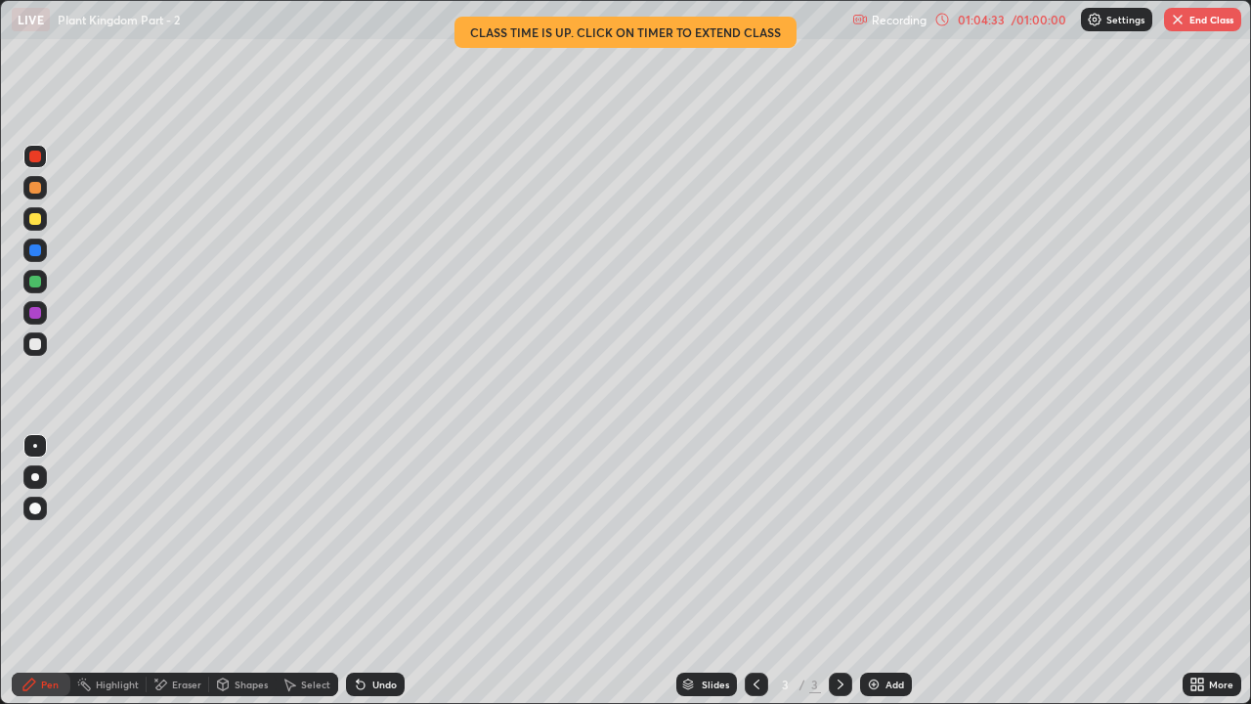
click at [761, 538] on div at bounding box center [756, 684] width 23 height 23
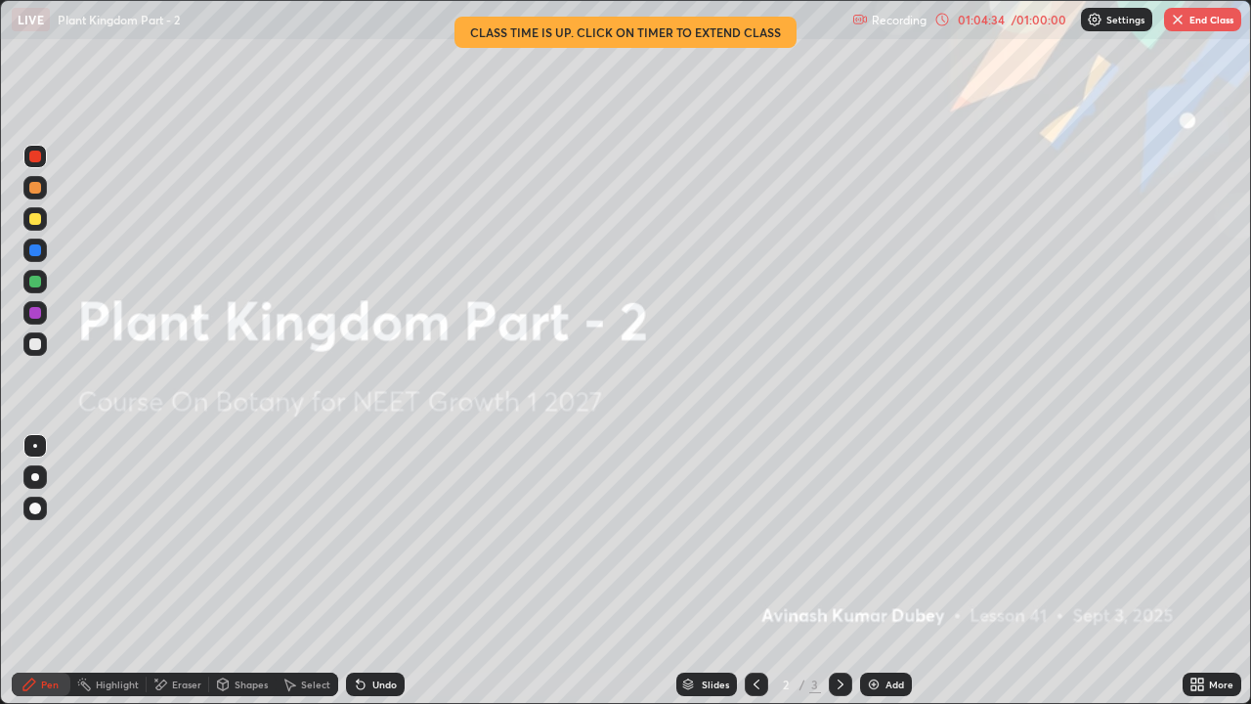
click at [829, 538] on div at bounding box center [840, 684] width 23 height 23
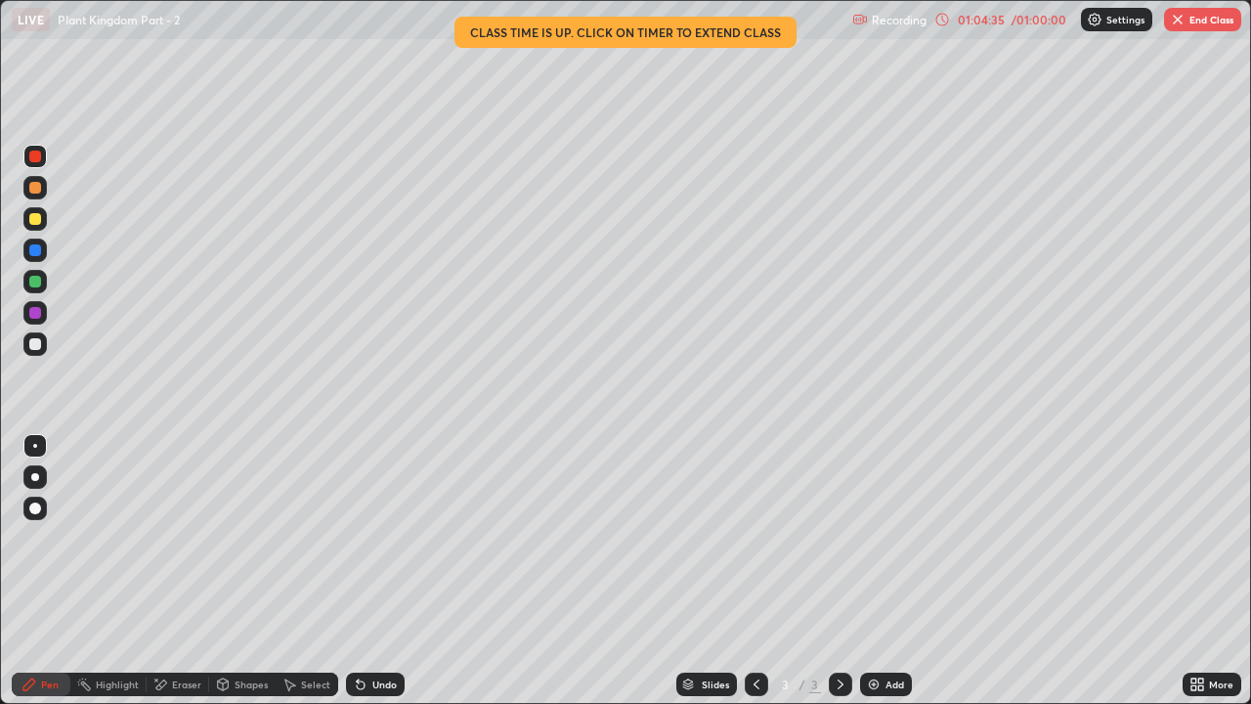
click at [838, 538] on icon at bounding box center [841, 684] width 16 height 16
click at [1210, 15] on button "End Class" at bounding box center [1202, 19] width 77 height 23
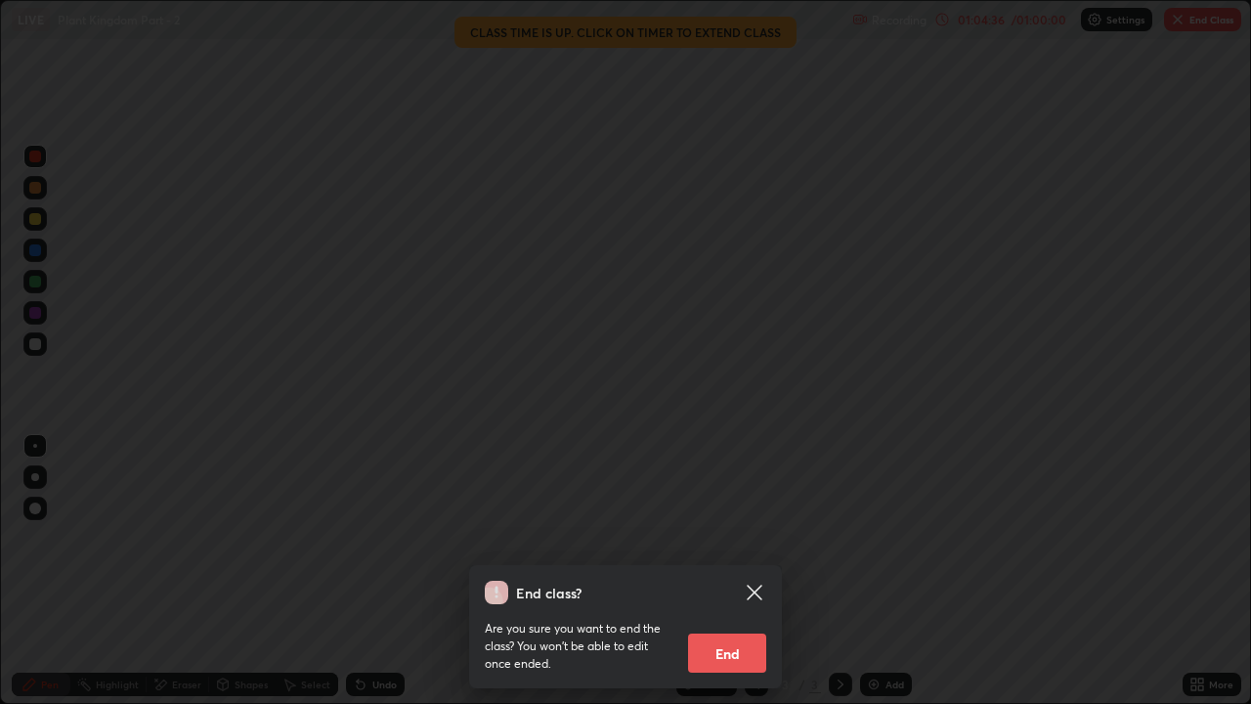
click at [724, 538] on button "End" at bounding box center [727, 652] width 78 height 39
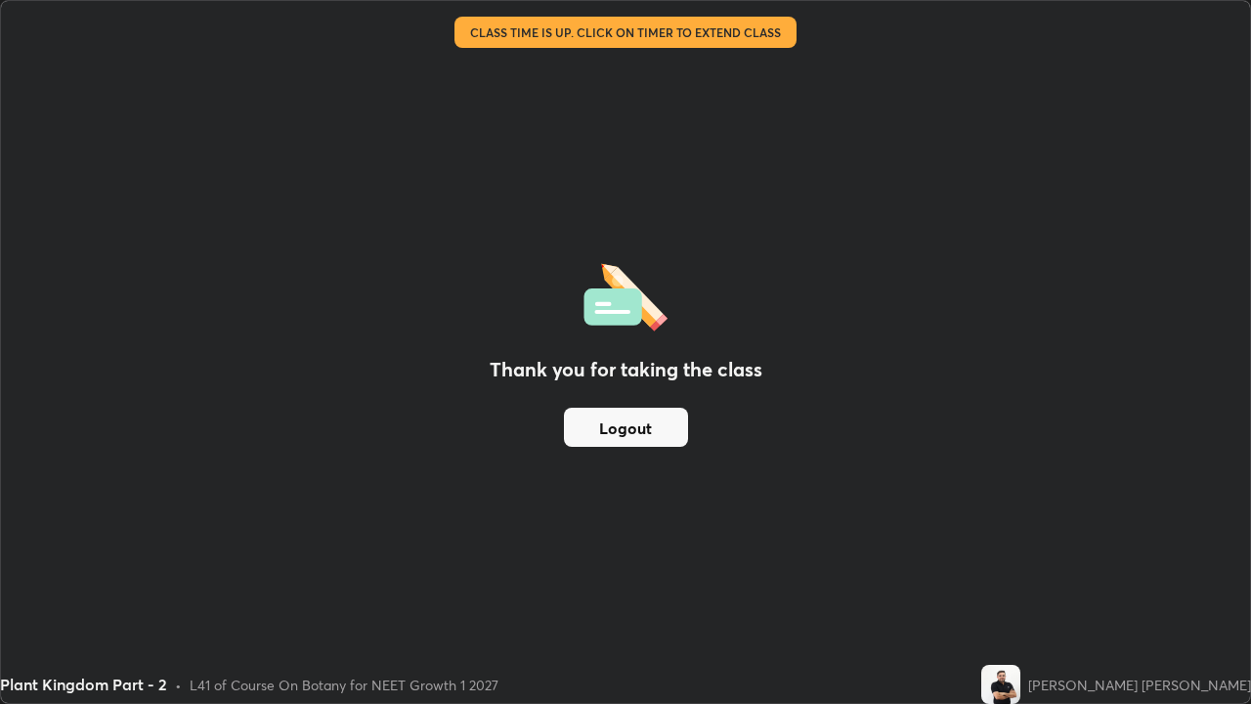
click at [634, 425] on button "Logout" at bounding box center [626, 427] width 124 height 39
